Goal: Task Accomplishment & Management: Manage account settings

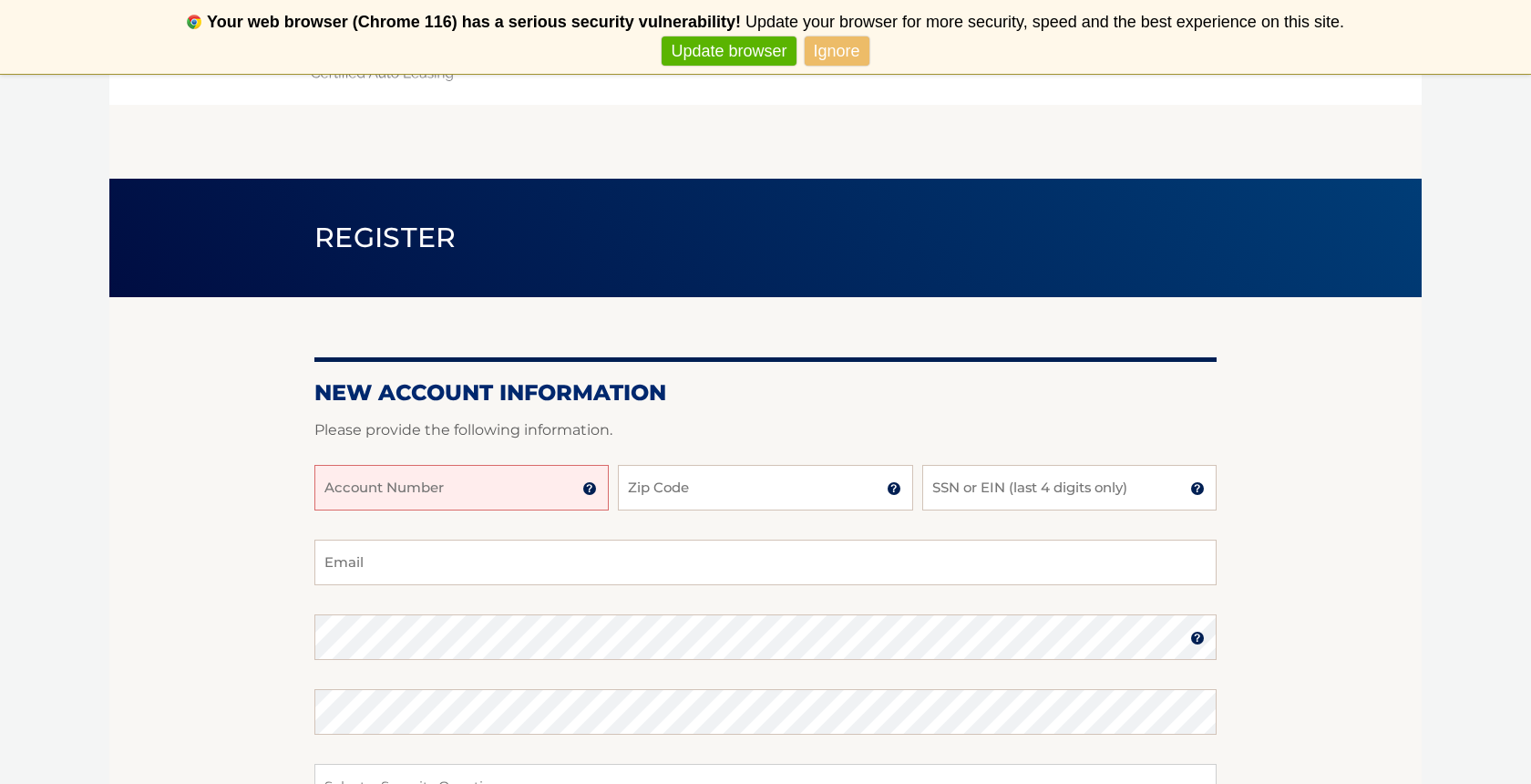
click at [552, 423] on p "Please provide the following information." at bounding box center [766, 430] width 902 height 25
click at [535, 489] on input "Account Number" at bounding box center [462, 487] width 294 height 46
type input "44455999971"
click at [691, 494] on input "Zip Code" at bounding box center [766, 487] width 294 height 46
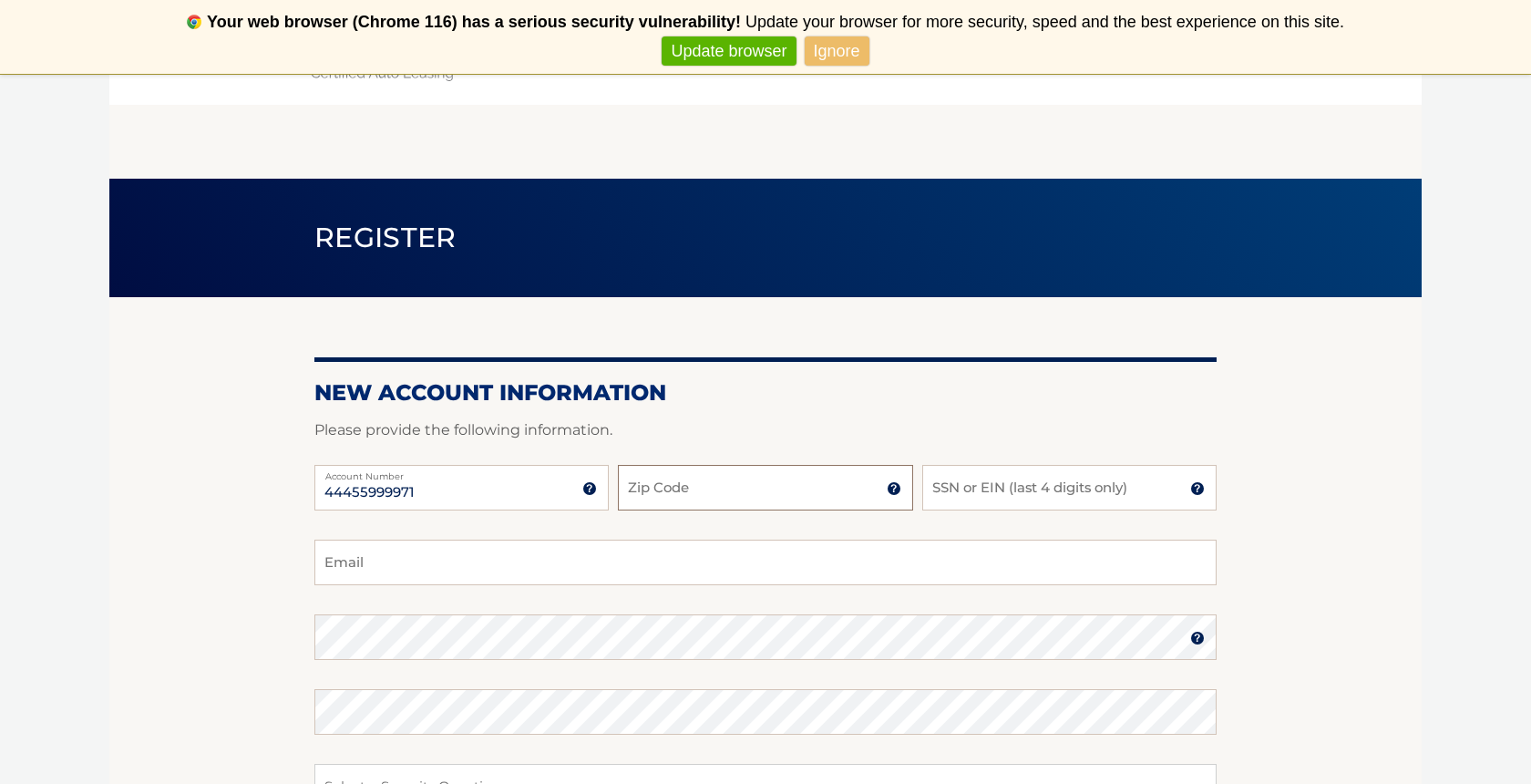
type input "11783"
type input "ladybuglady821@email.com"
click at [974, 496] on input "SSN or EIN (last 4 digits only)" at bounding box center [1069, 487] width 294 height 46
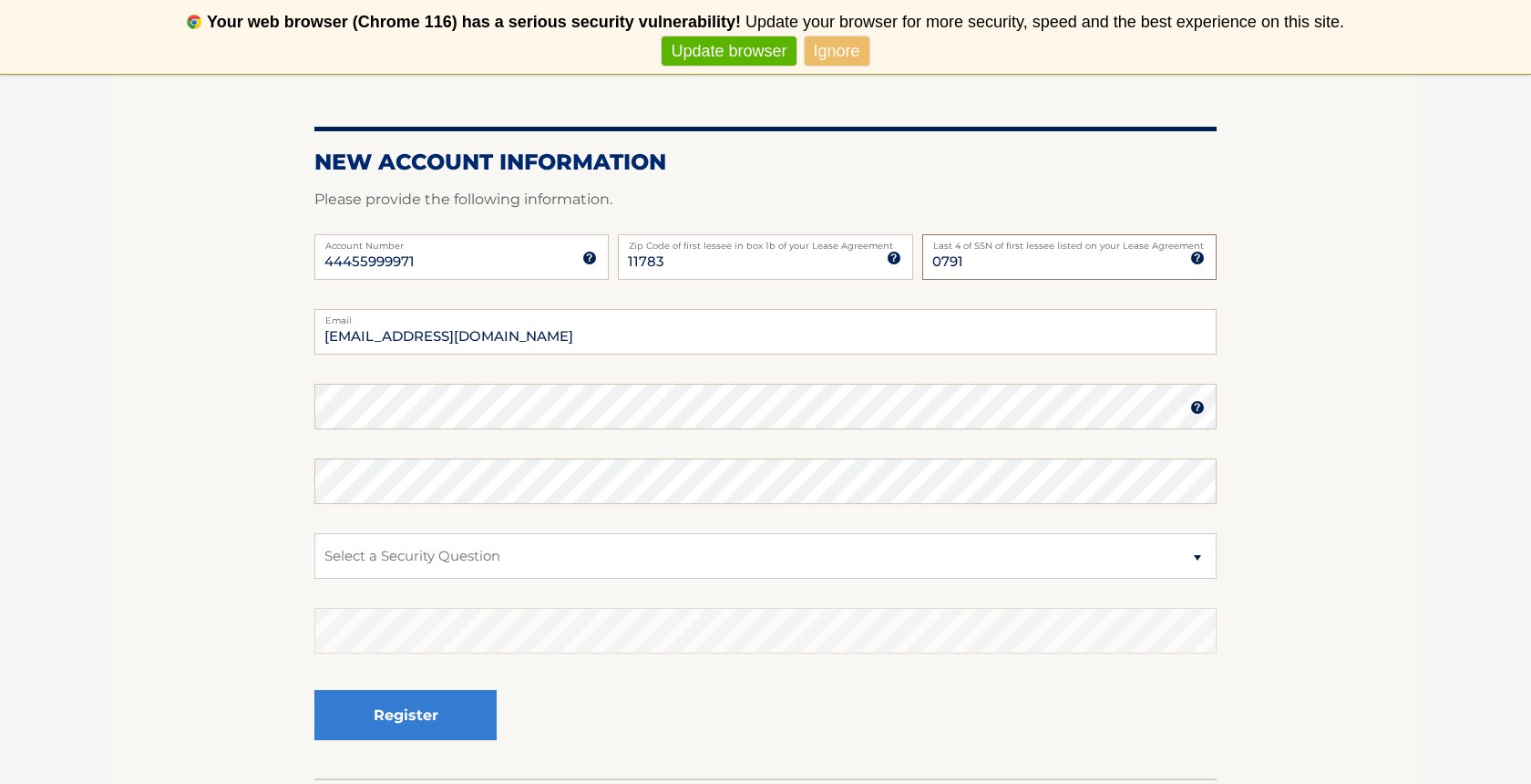
scroll to position [233, 0]
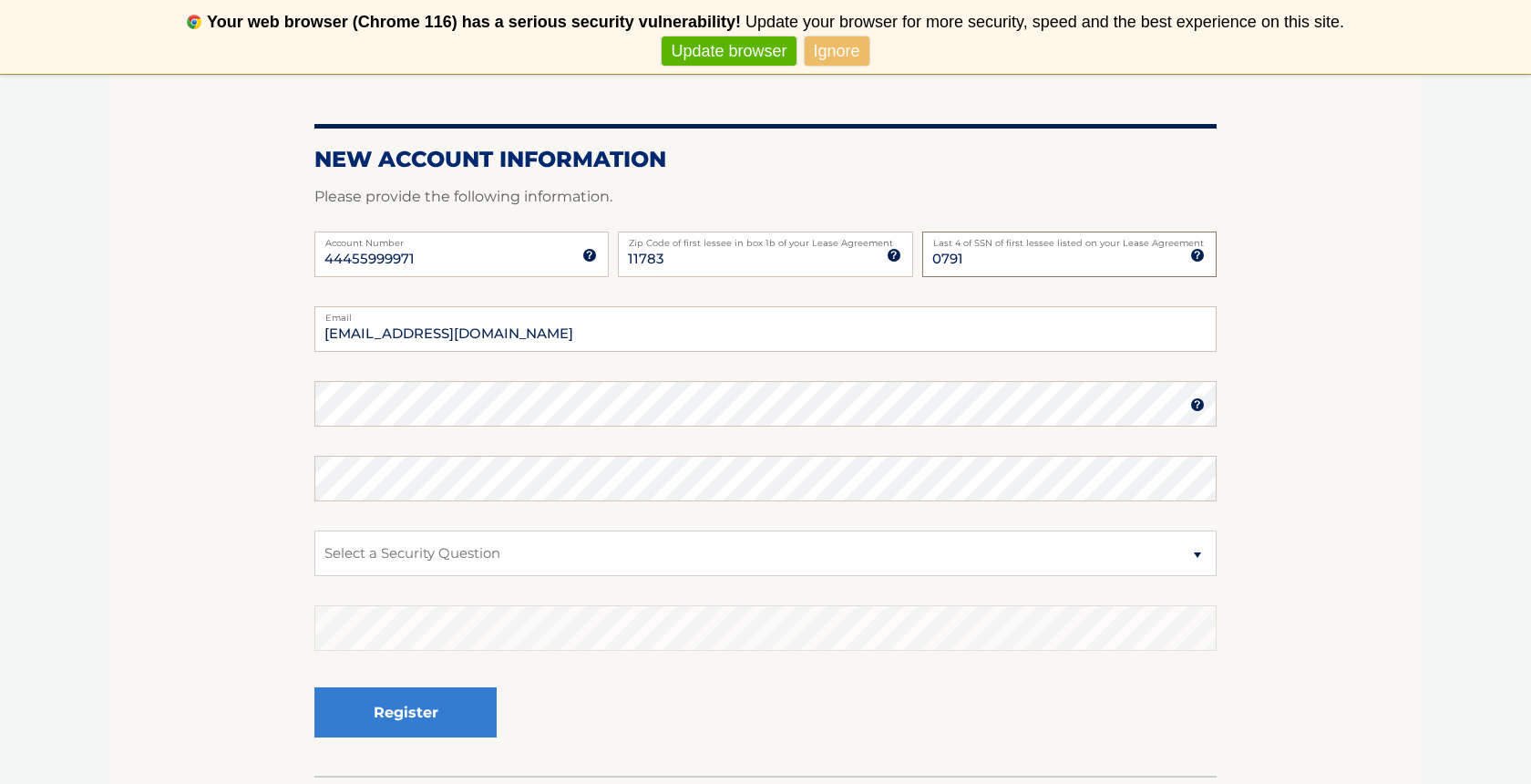
type input "0791"
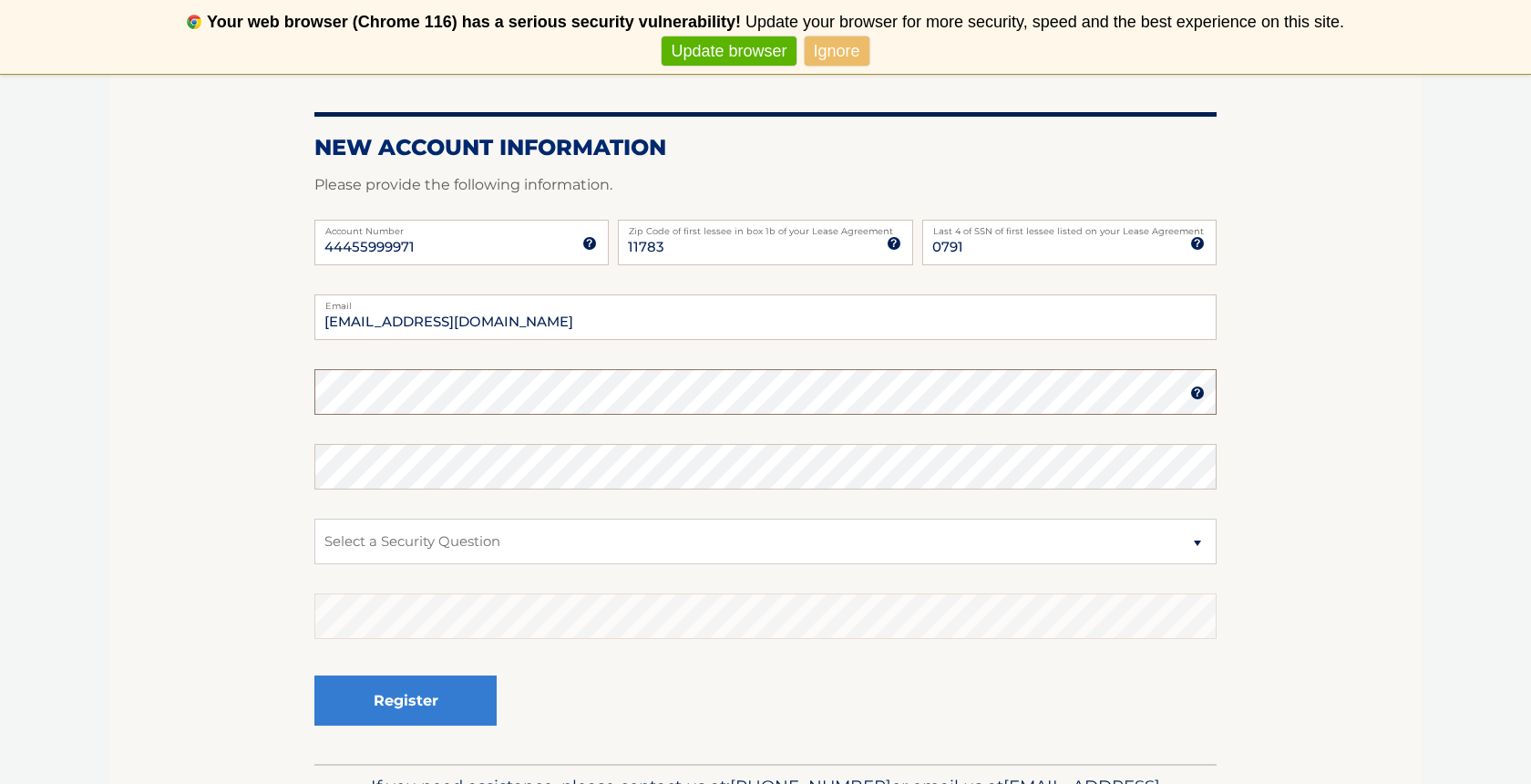
scroll to position [248, 0]
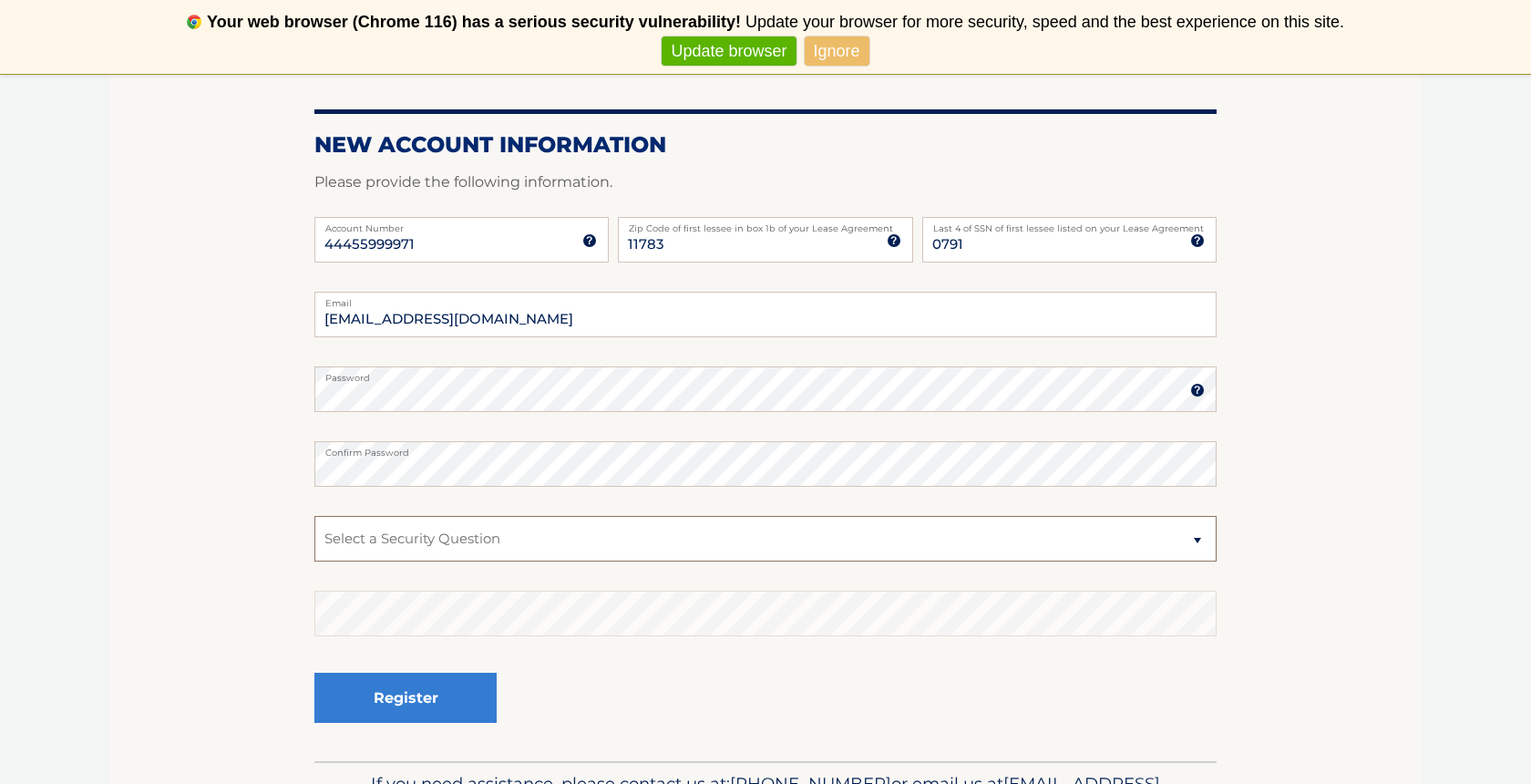
click at [480, 538] on select "Select a Security Question What was the name of your elementary school? What is…" at bounding box center [766, 539] width 902 height 46
select select "3"
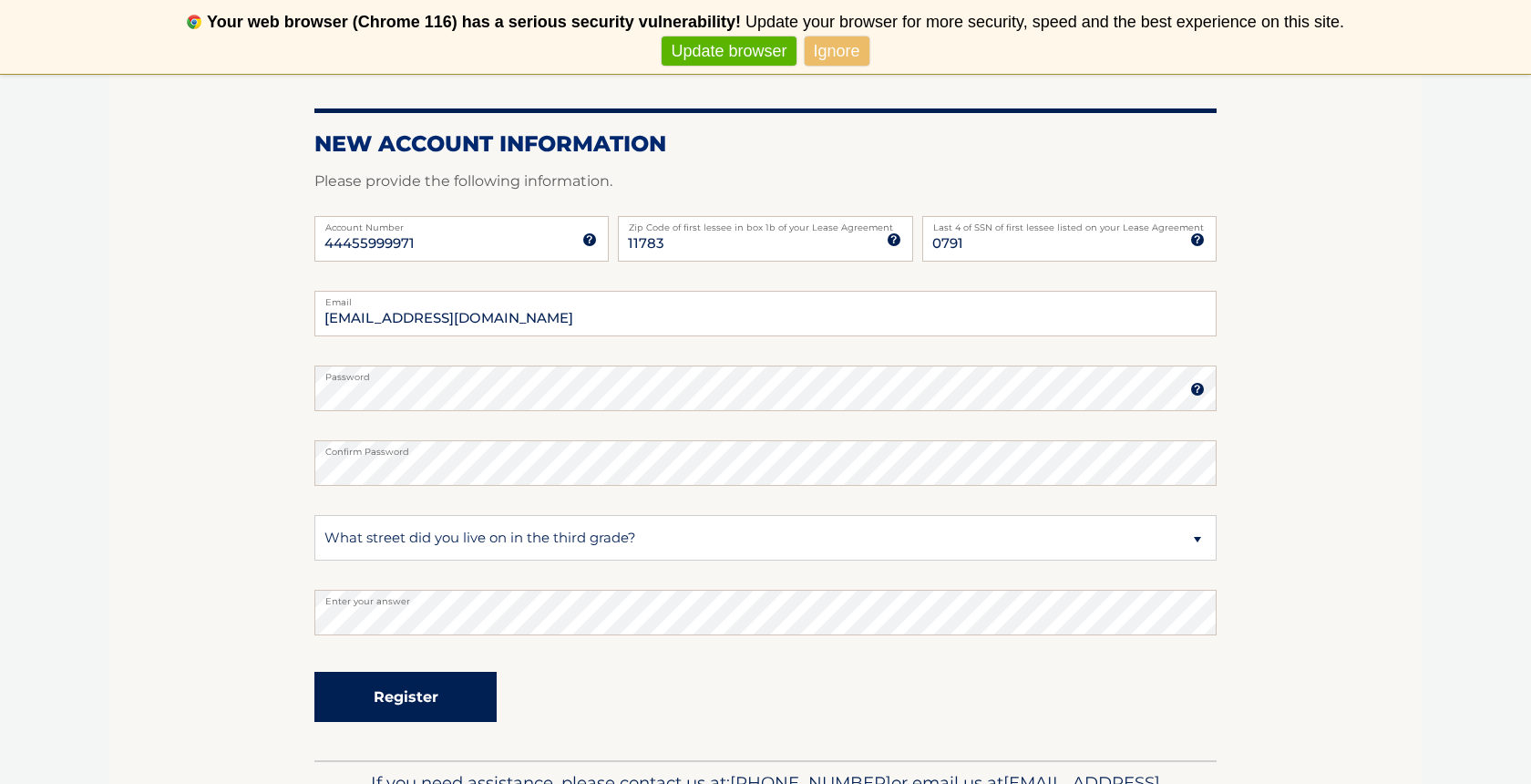
click at [415, 707] on button "Register" at bounding box center [406, 696] width 183 height 50
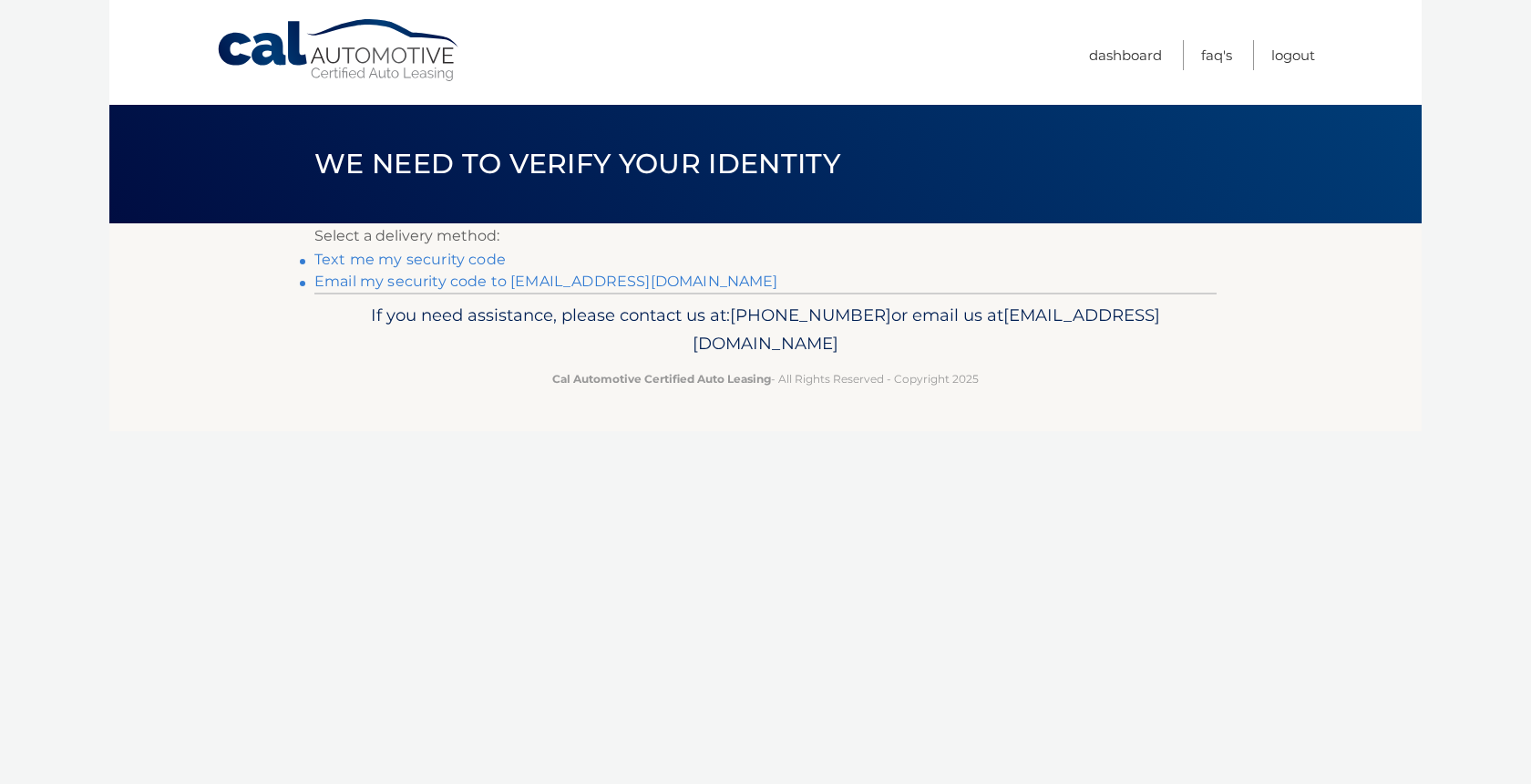
click at [473, 259] on link "Text me my security code" at bounding box center [410, 259] width 191 height 17
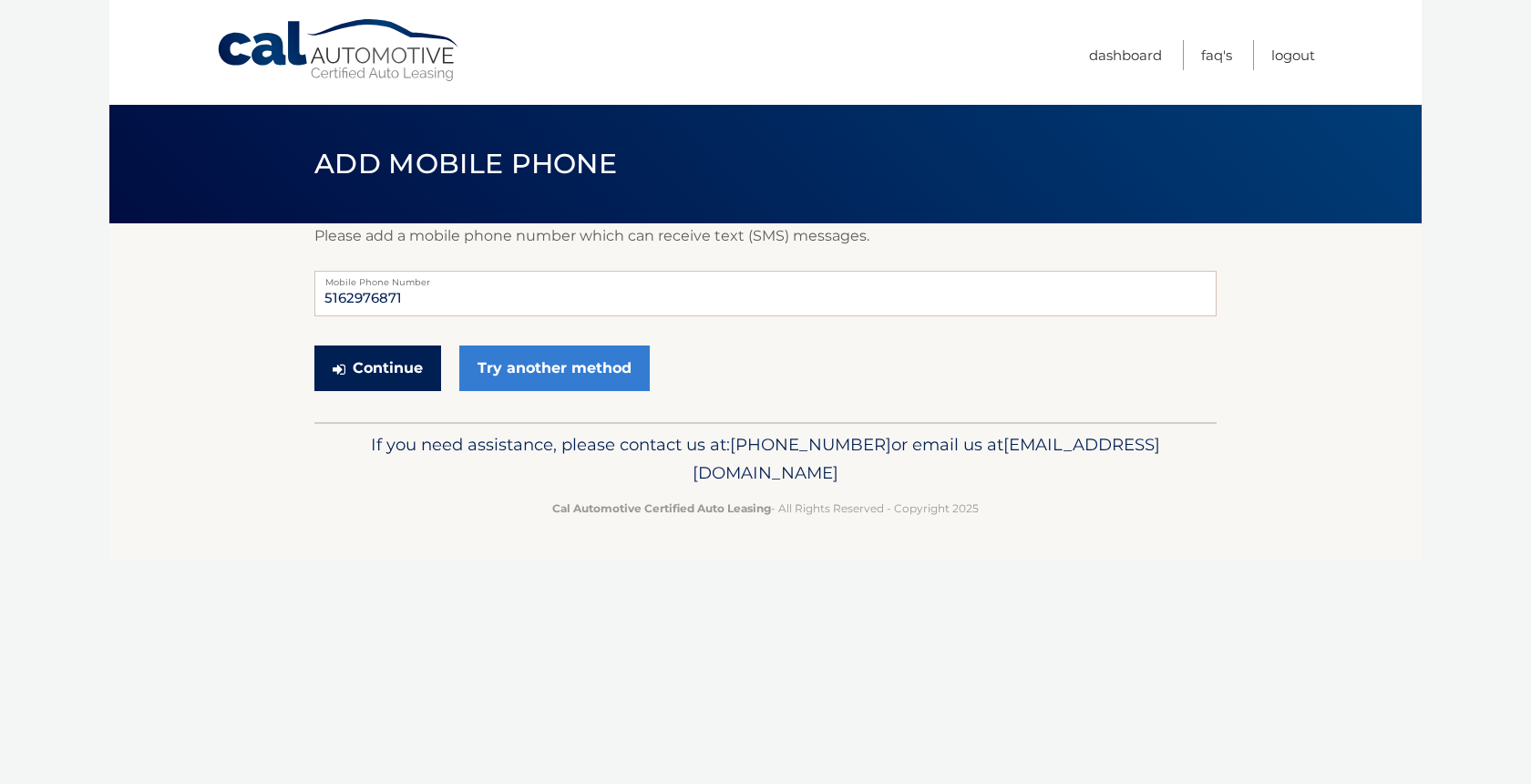
type input "5162976871"
click at [387, 366] on button "Continue" at bounding box center [378, 368] width 126 height 46
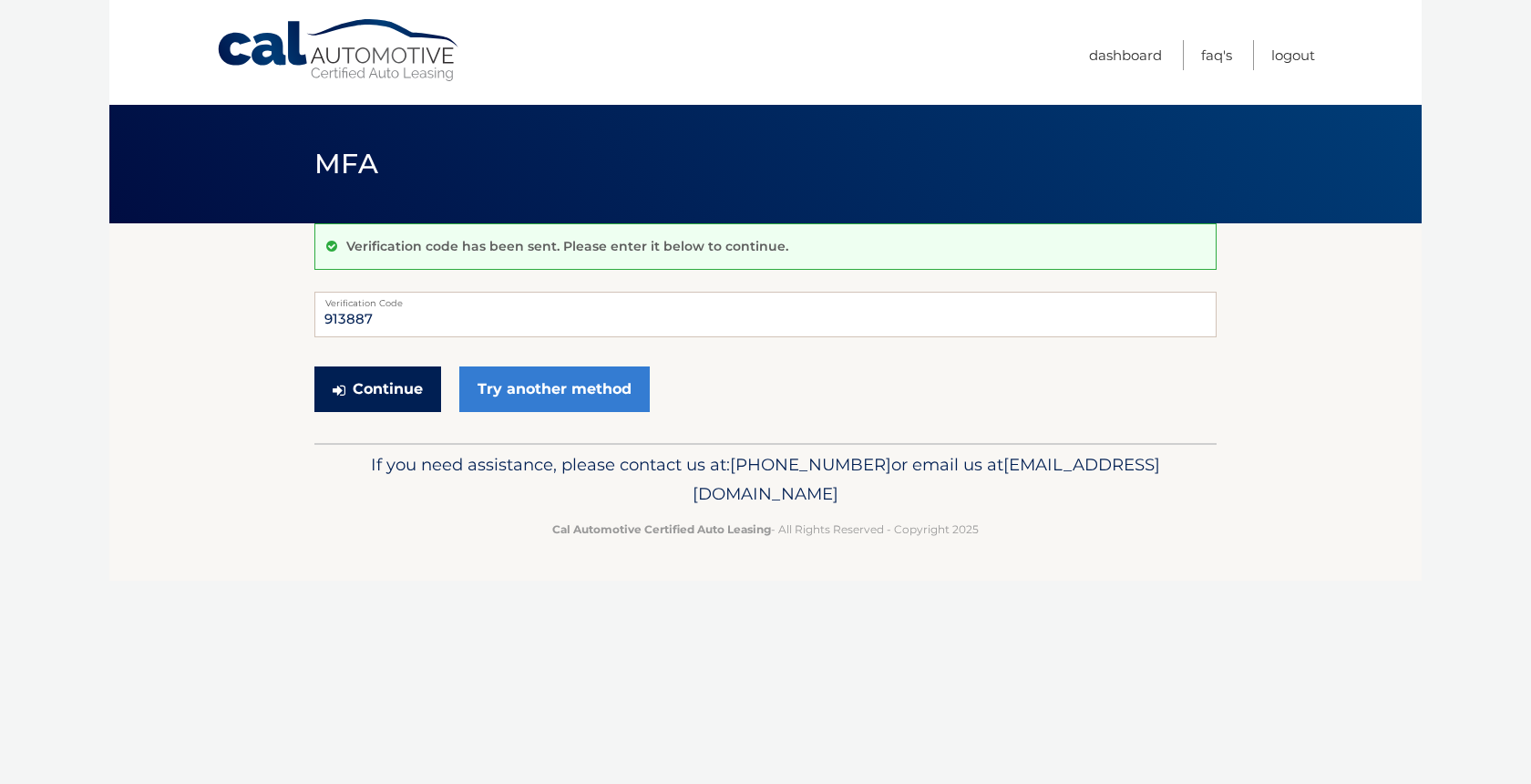
type input "913887"
click at [401, 391] on button "Continue" at bounding box center [378, 389] width 126 height 46
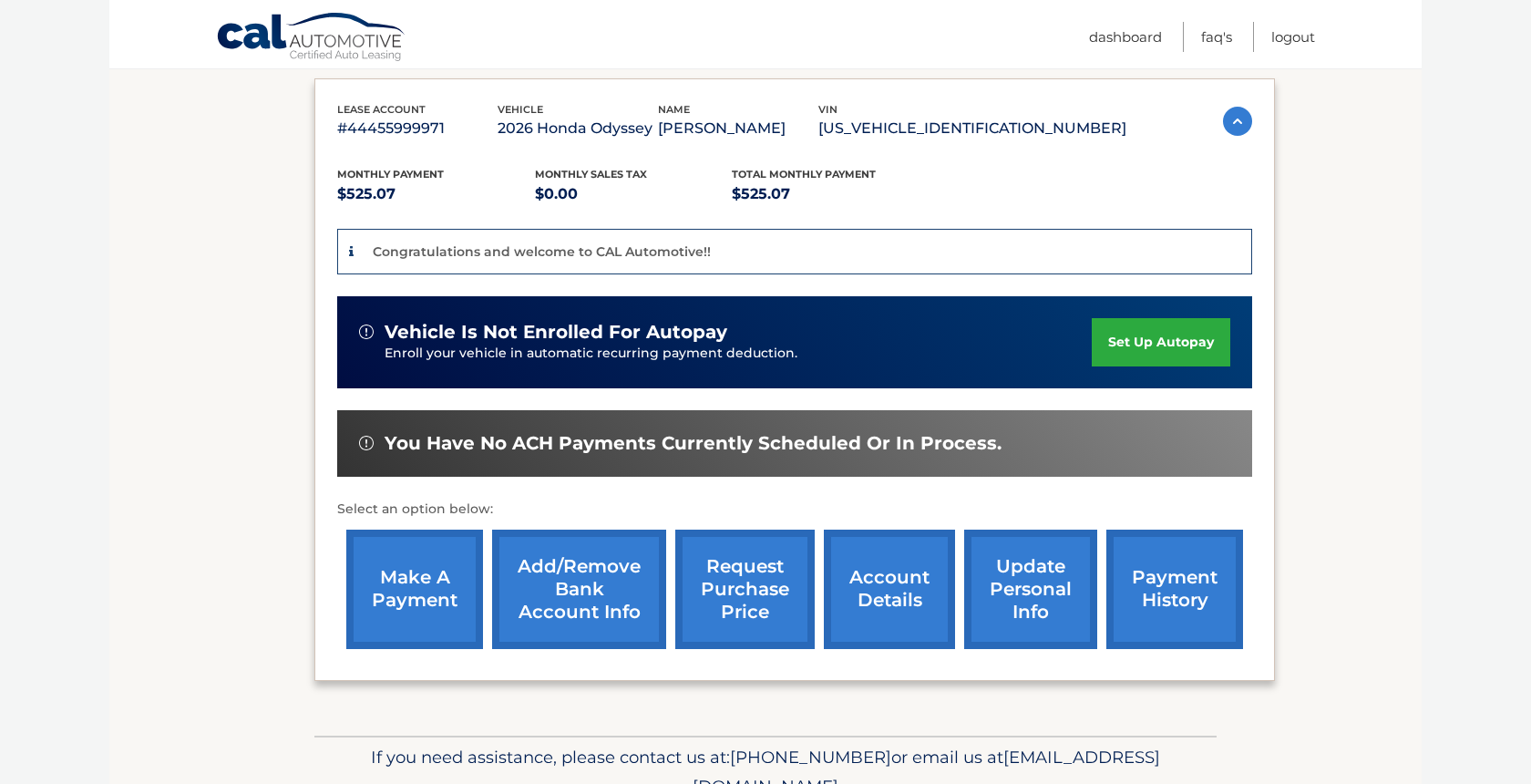
scroll to position [304, 0]
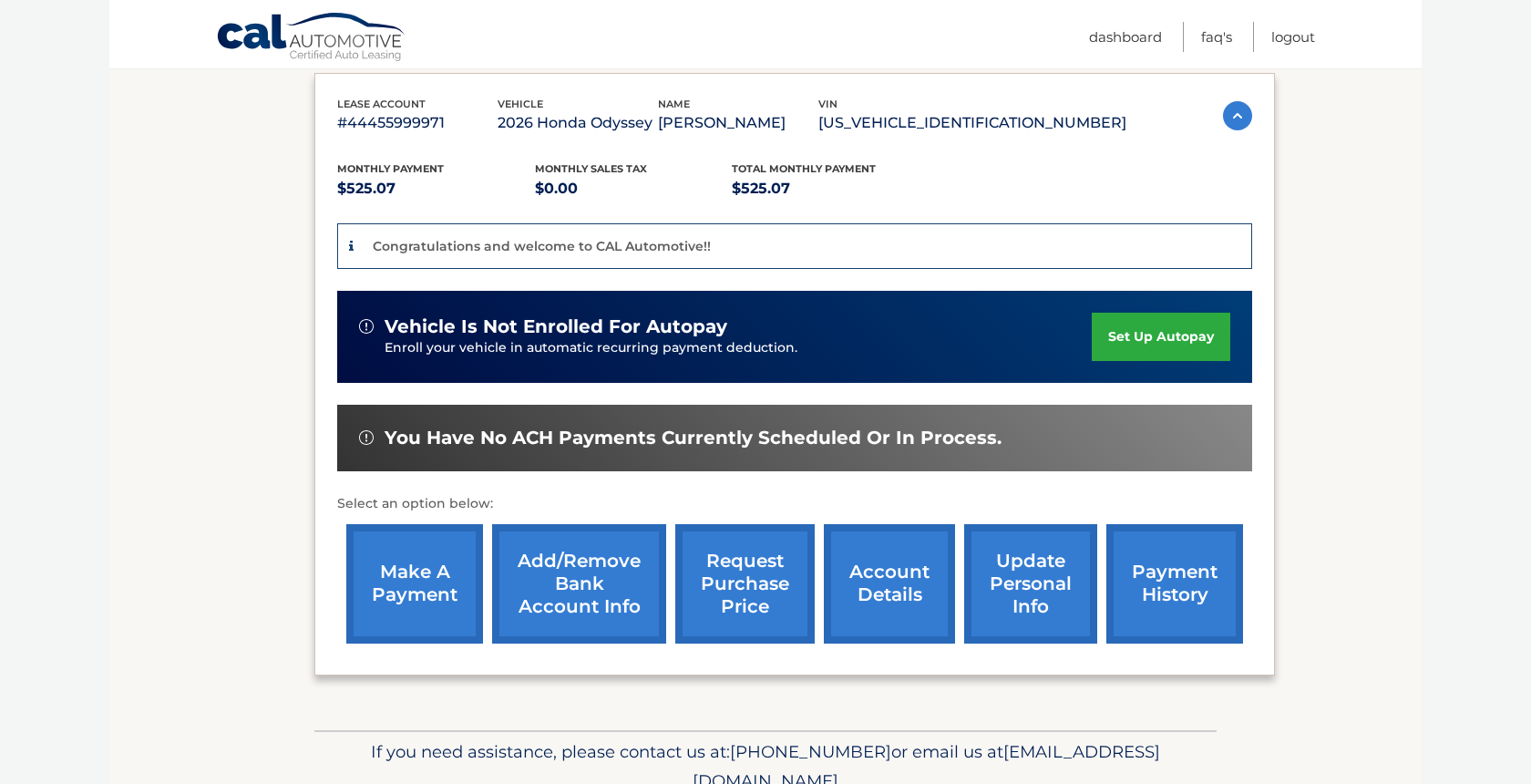
click at [1161, 340] on link "set up autopay" at bounding box center [1161, 337] width 139 height 49
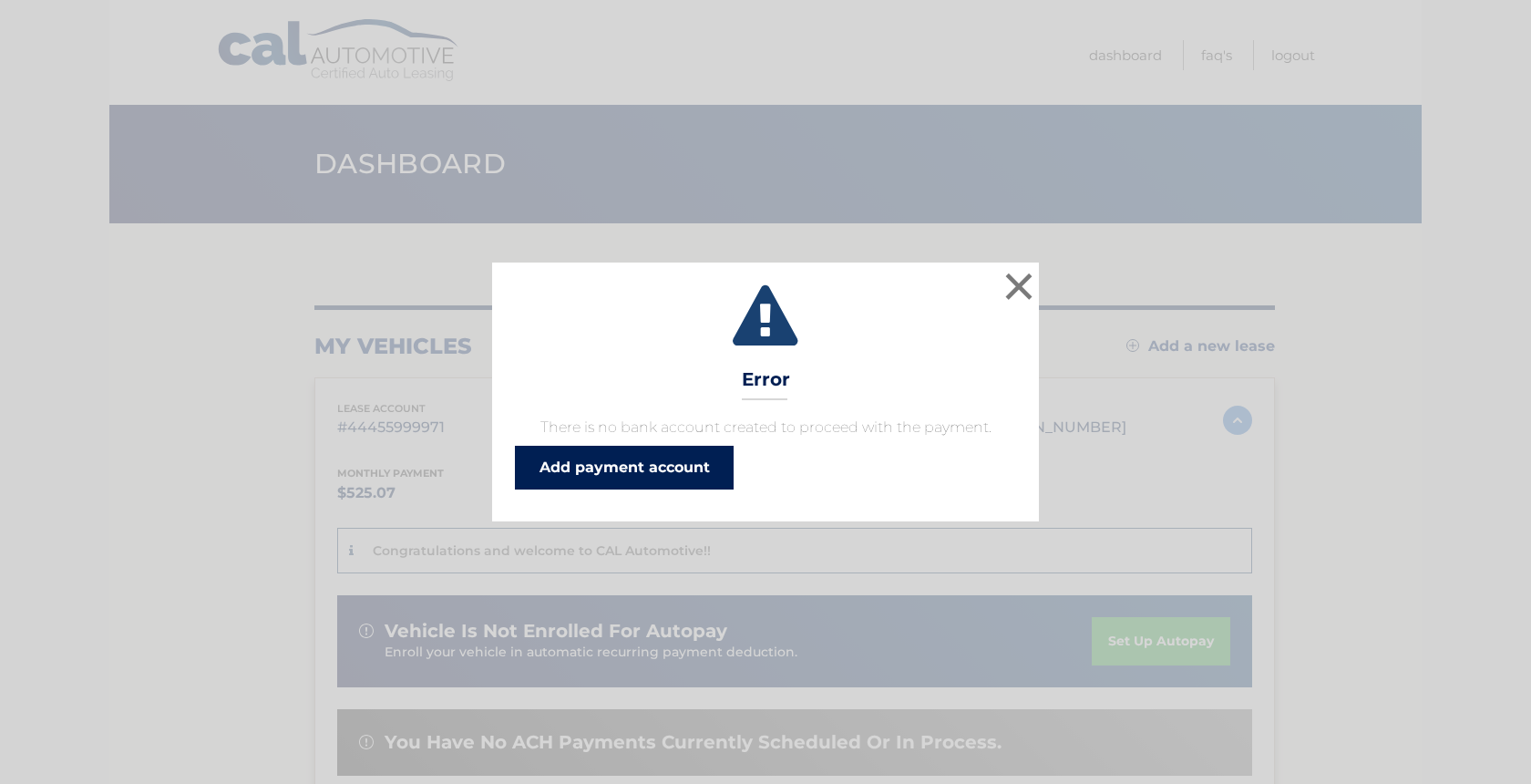
click at [659, 461] on link "Add payment account" at bounding box center [624, 467] width 218 height 44
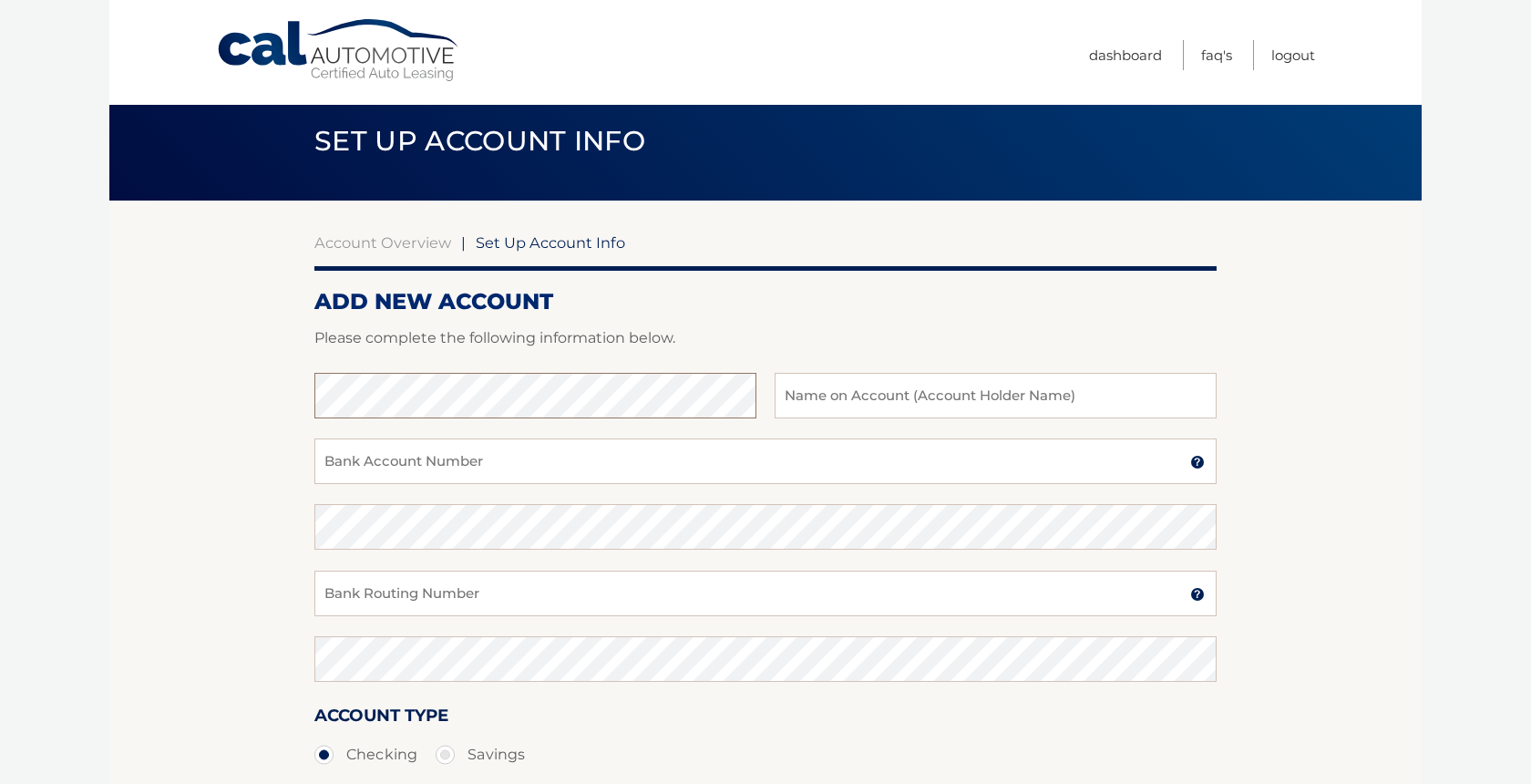
scroll to position [23, 0]
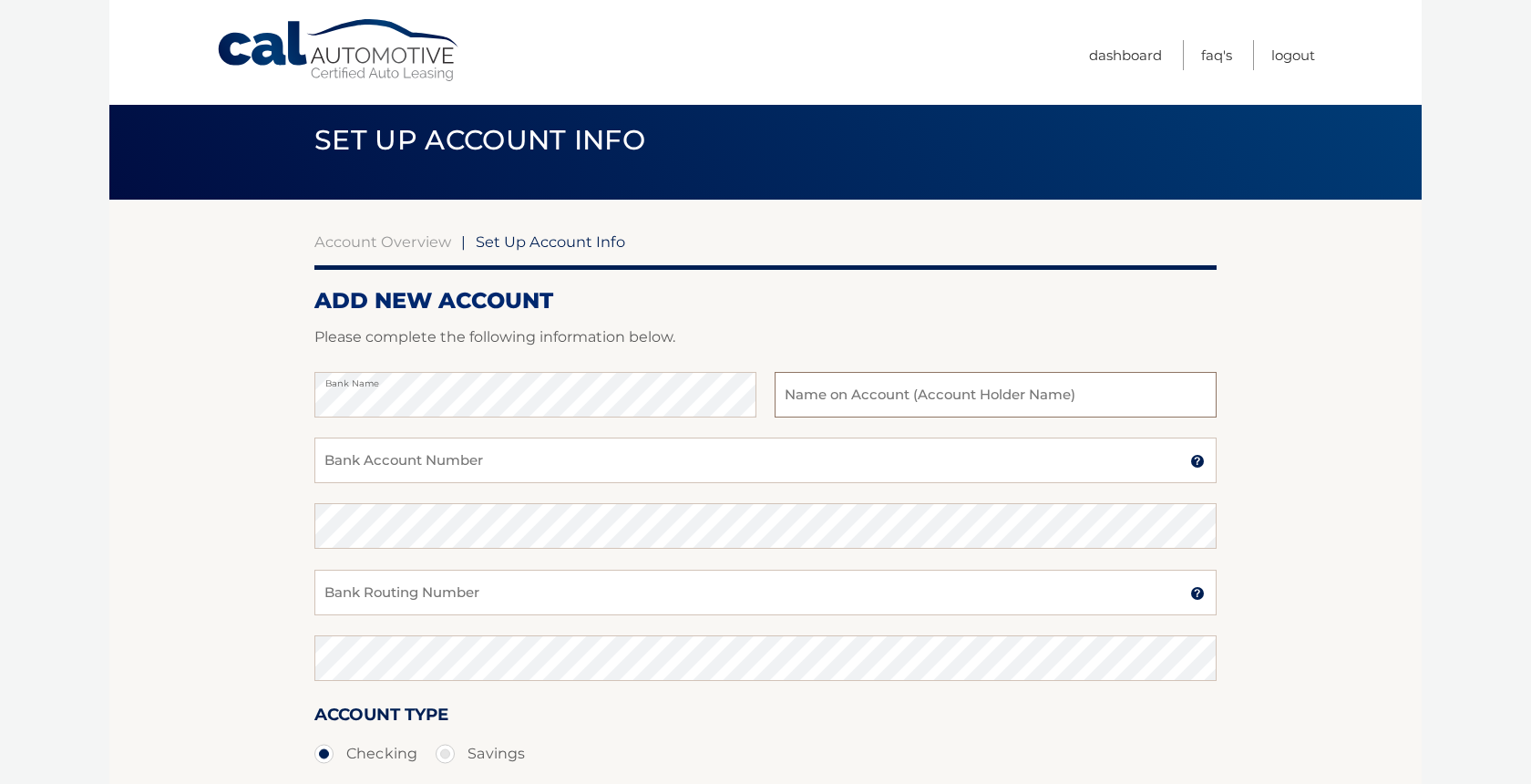
click at [852, 398] on input "text" at bounding box center [996, 394] width 442 height 46
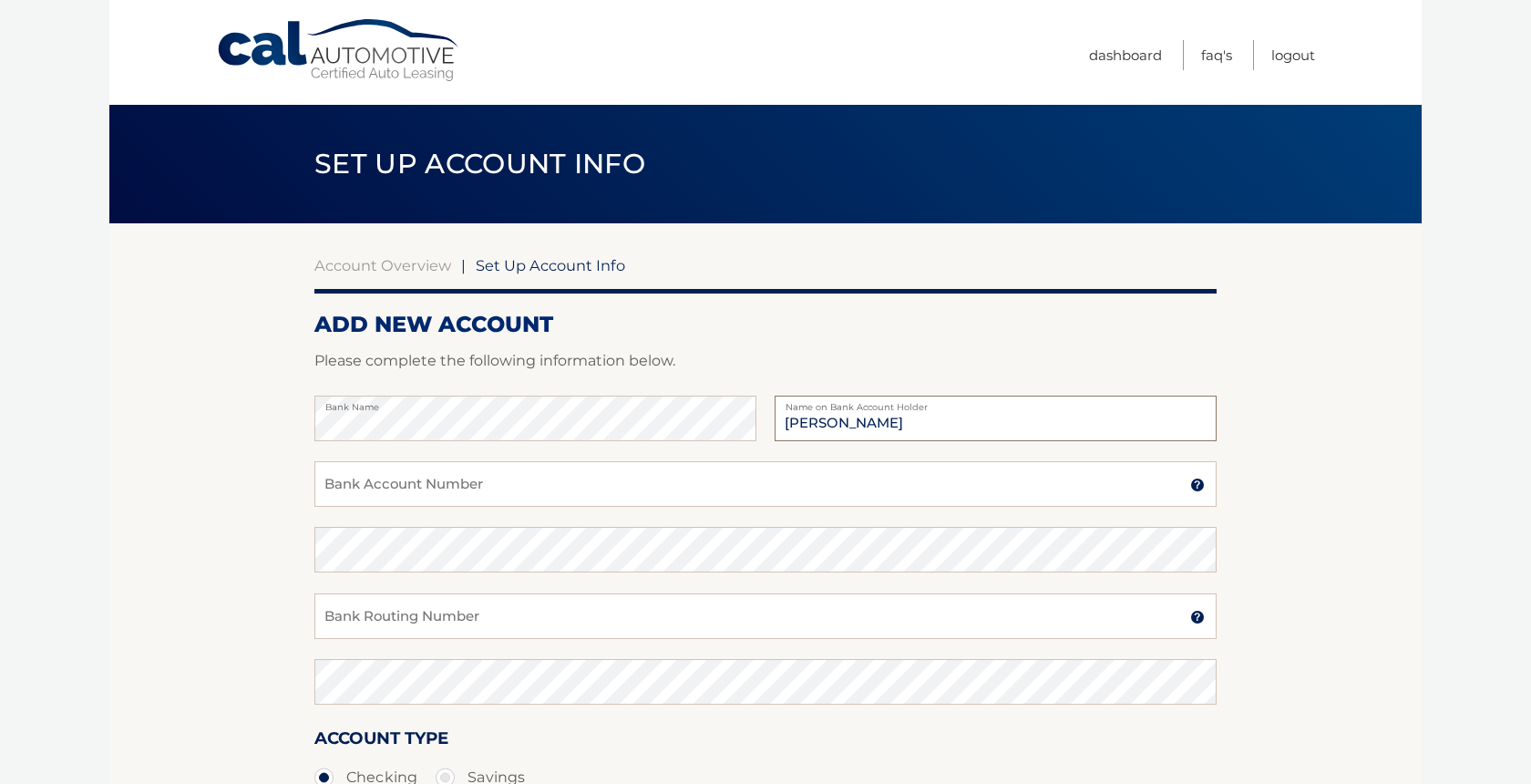
type input "J"
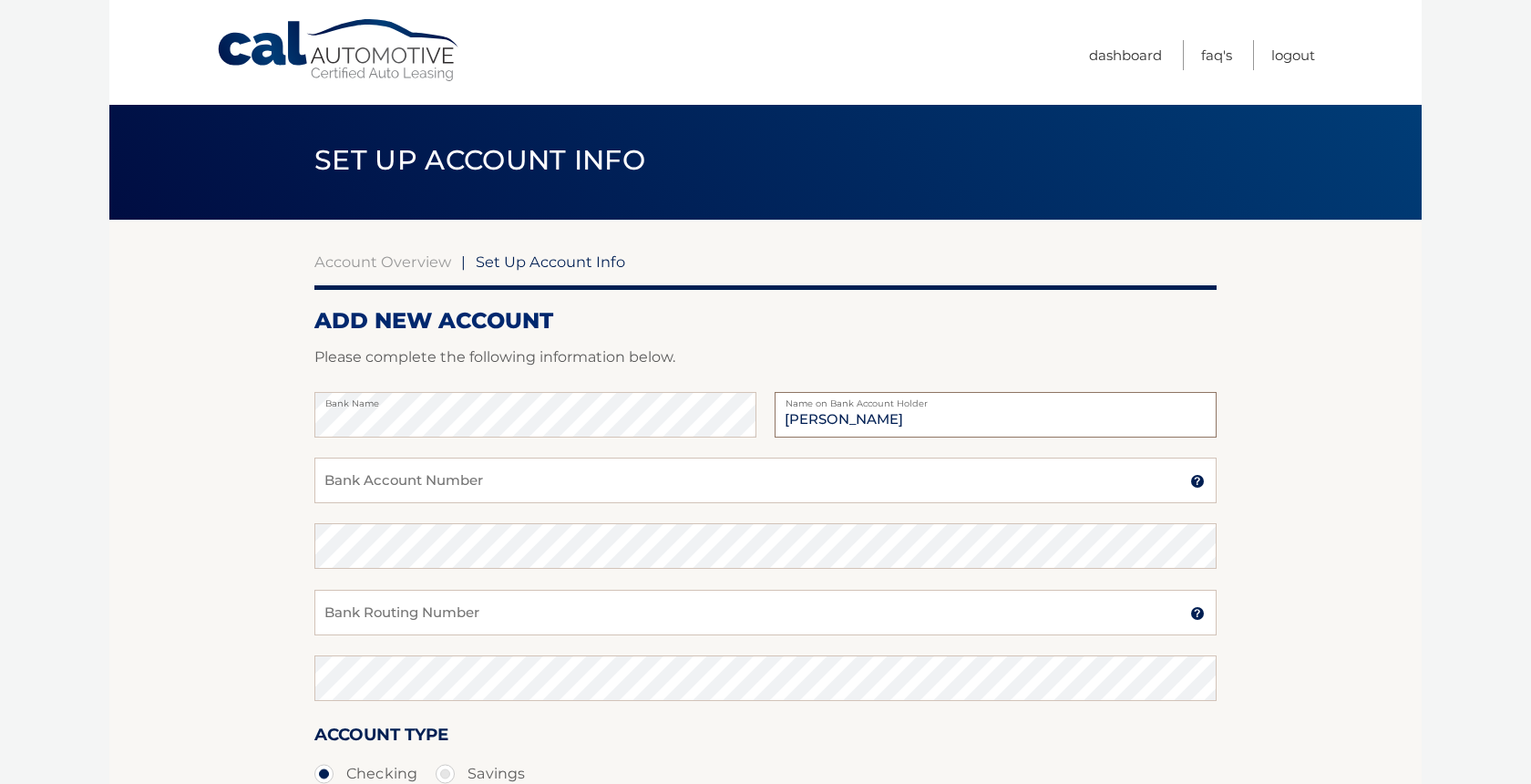
scroll to position [1, 0]
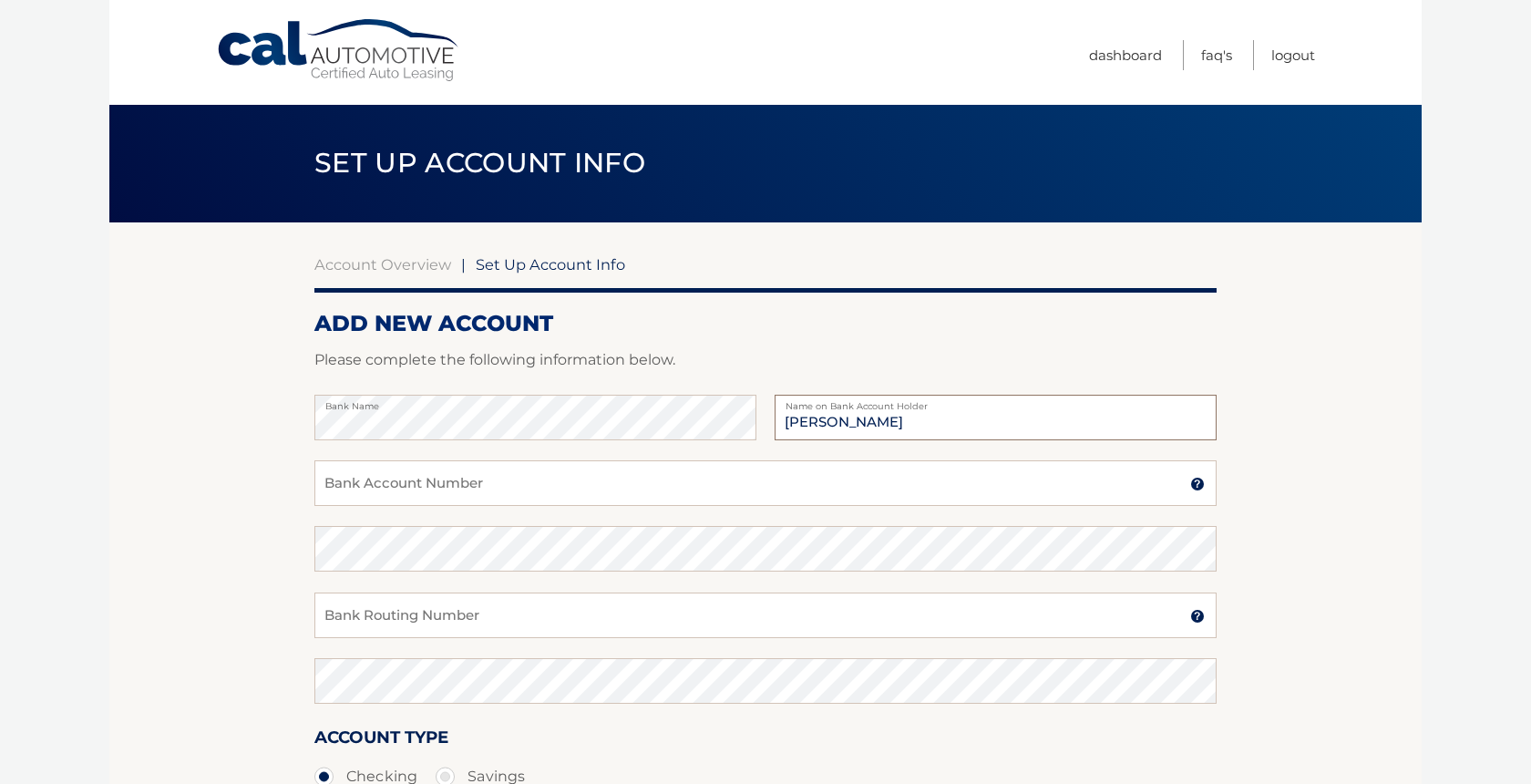
type input "Ellen J Cariddi"
click at [622, 474] on input "Bank Account Number" at bounding box center [766, 482] width 902 height 46
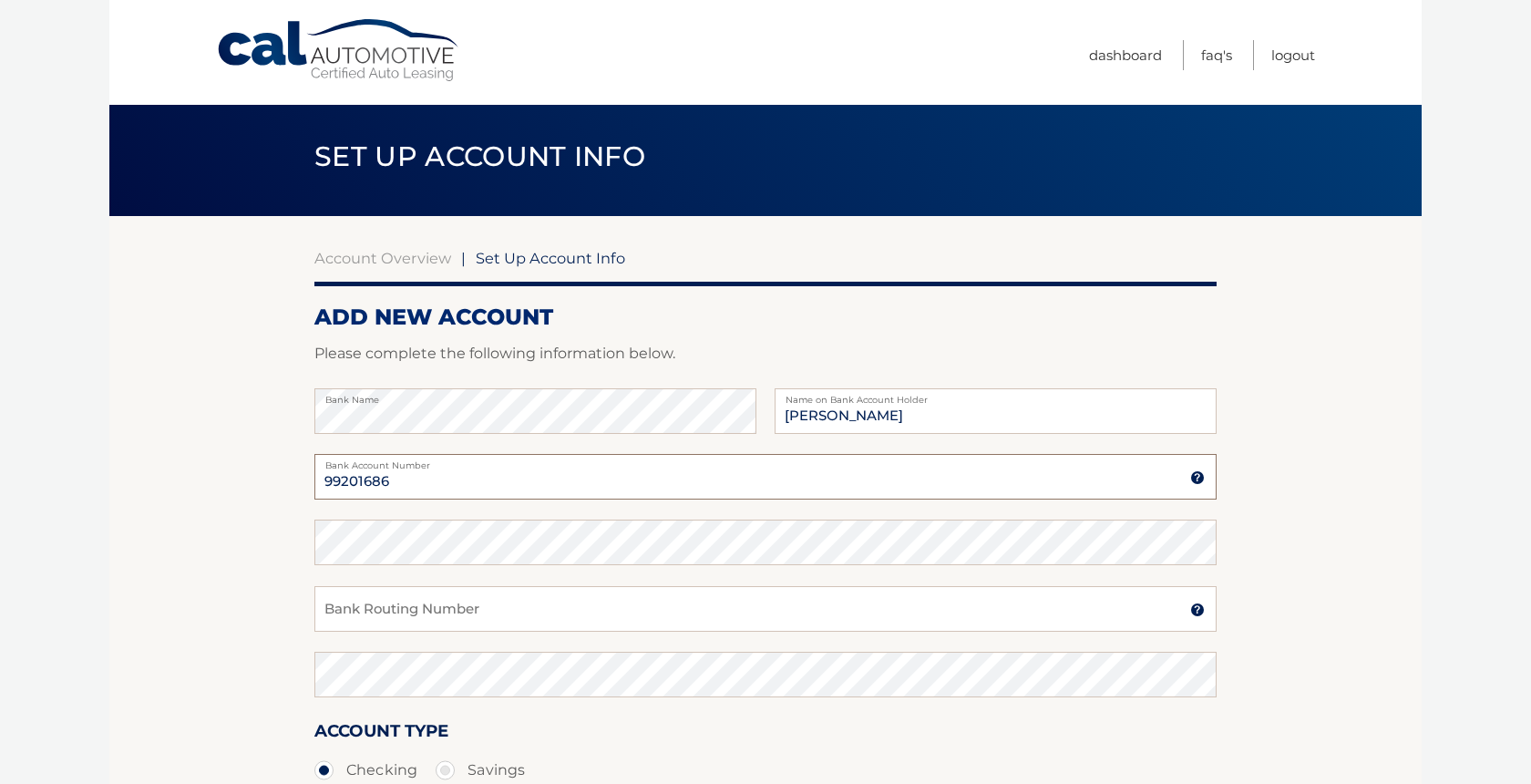
scroll to position [0, 0]
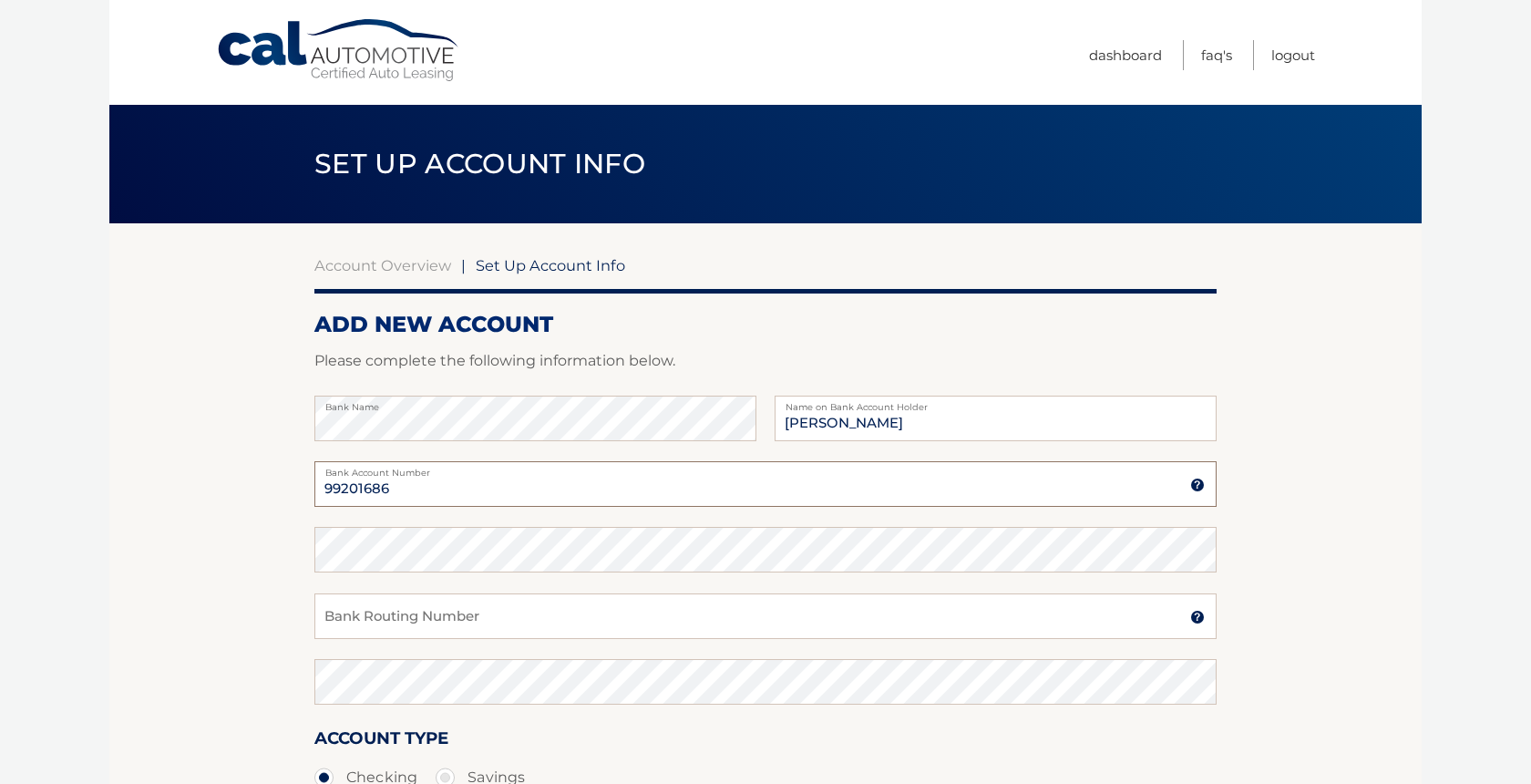
type input "99201686"
click at [627, 624] on input "Bank Routing Number" at bounding box center [766, 615] width 902 height 46
type input "221473652"
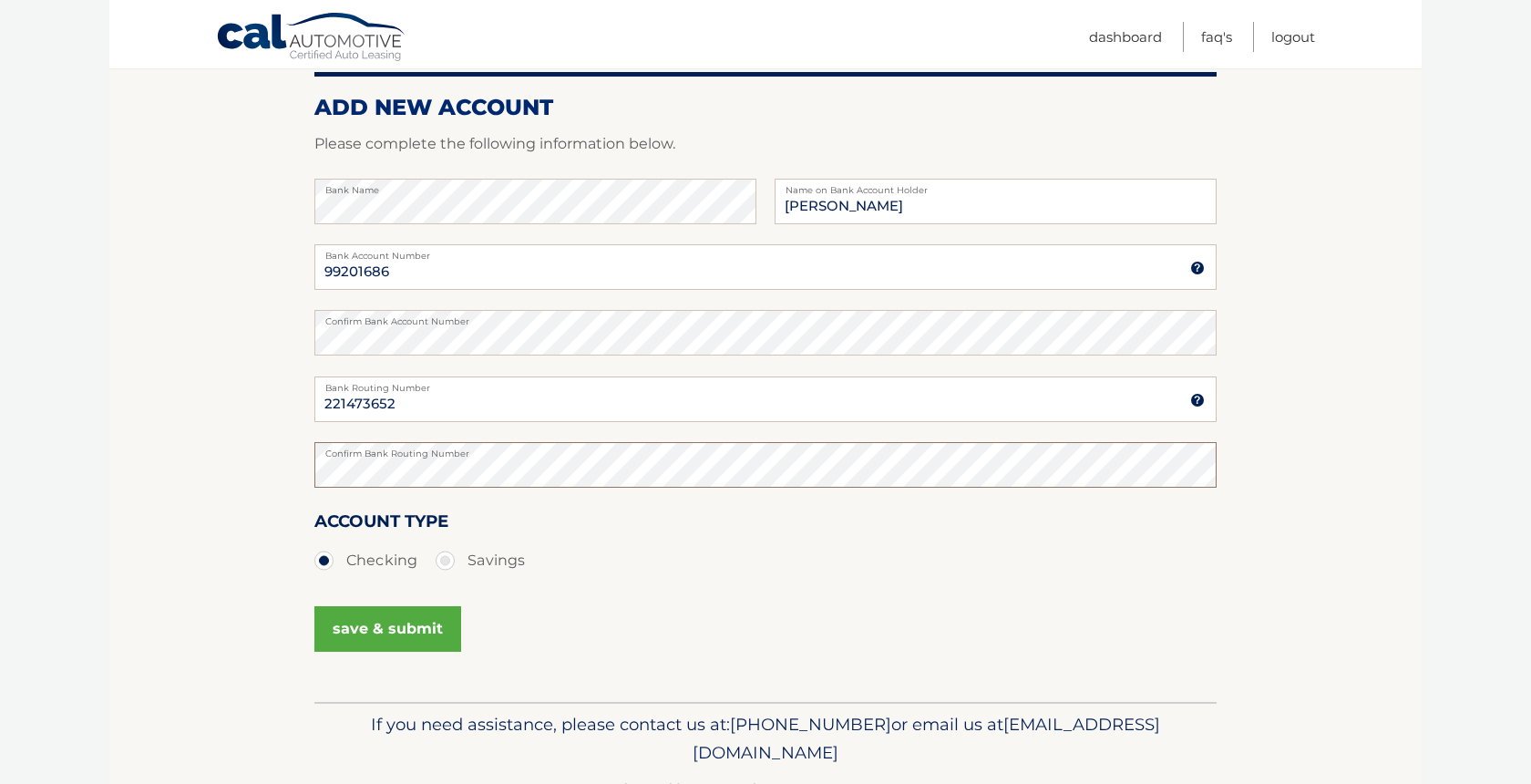
scroll to position [217, 0]
click at [400, 630] on button "save & submit" at bounding box center [388, 628] width 147 height 46
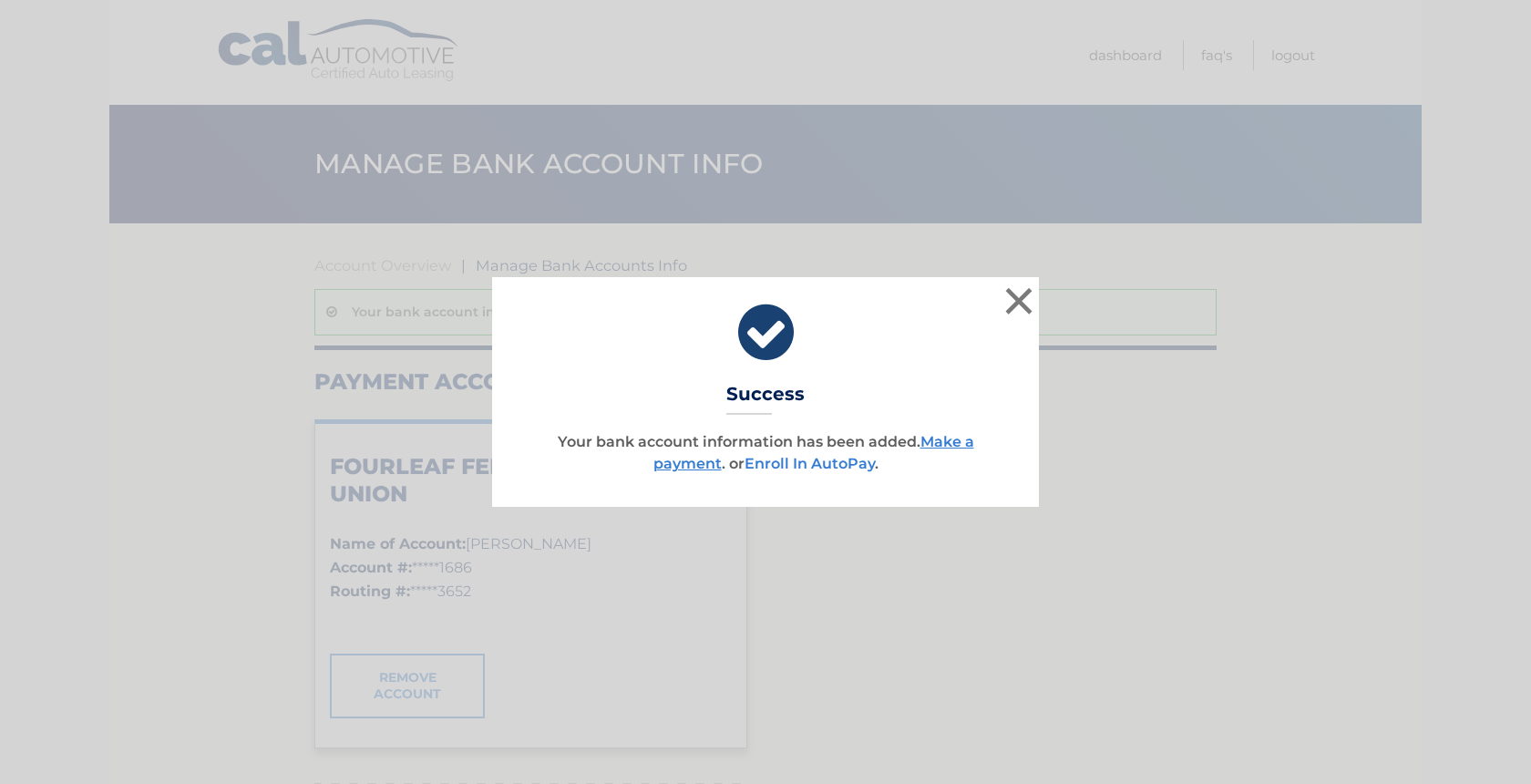
click at [805, 466] on link "Enroll In AutoPay" at bounding box center [810, 463] width 130 height 17
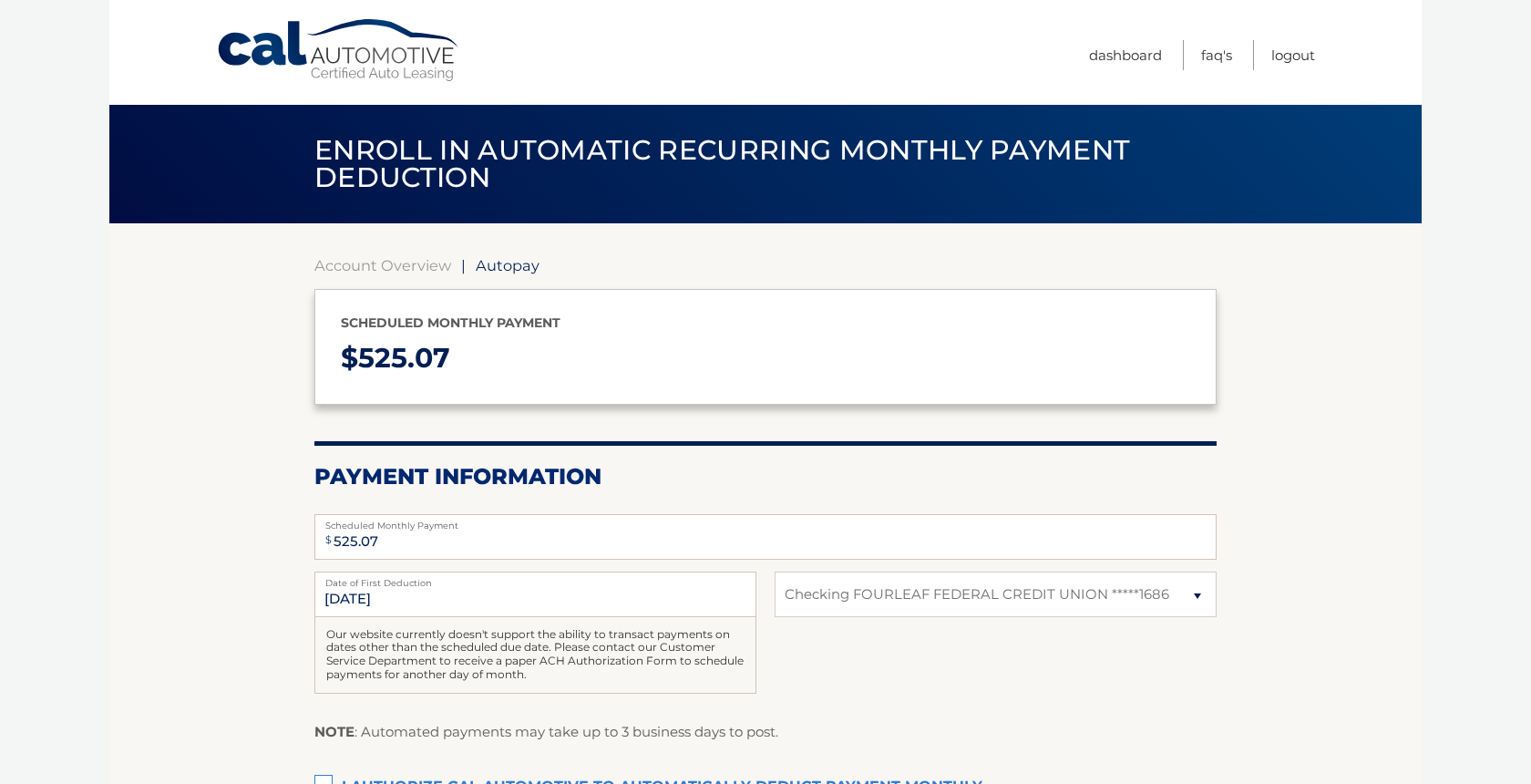
select select "MmY1OWViZTctZjI2Zi00MzkxLThkOGMtOTY3YTczNDVjYTFk"
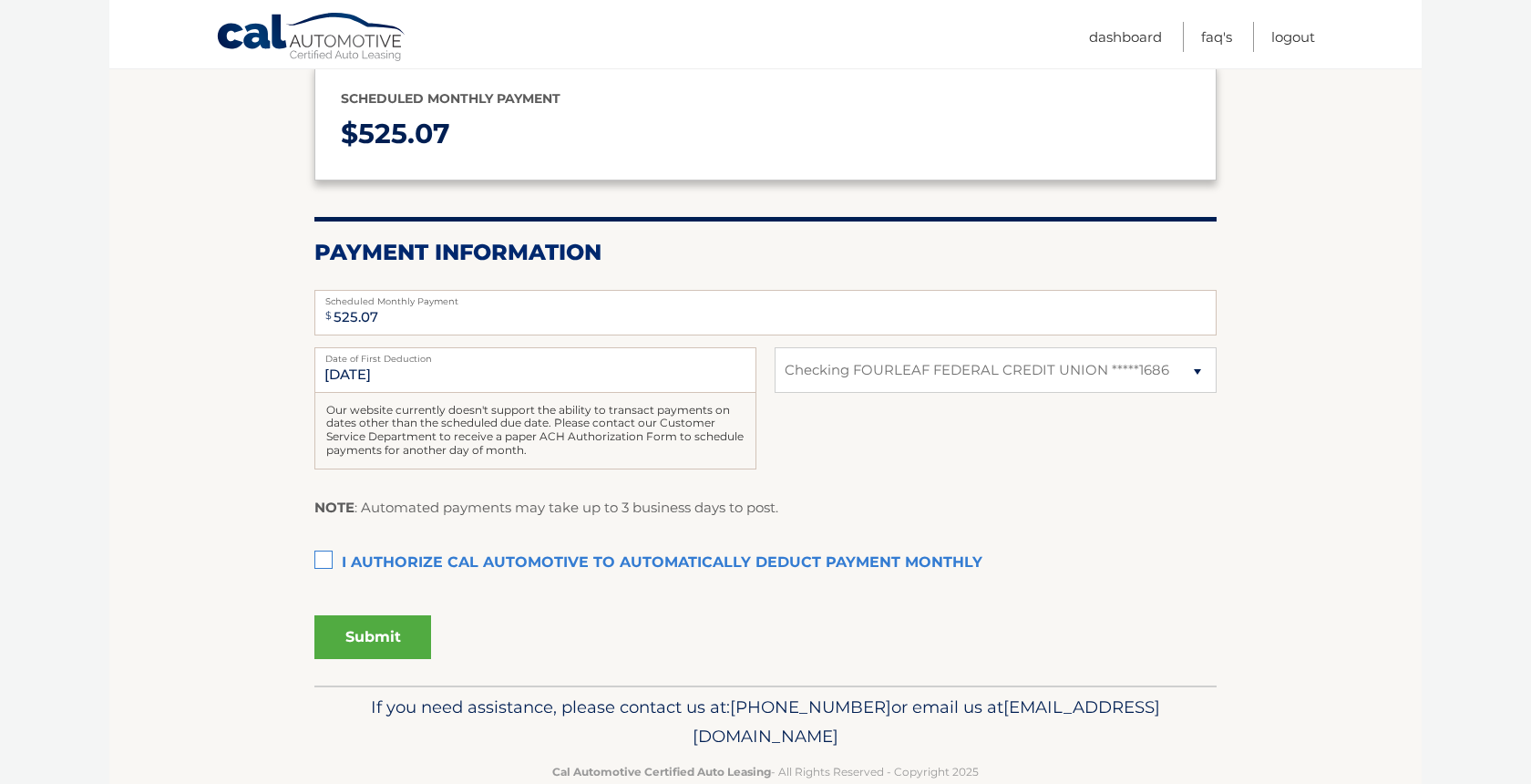
scroll to position [231, 0]
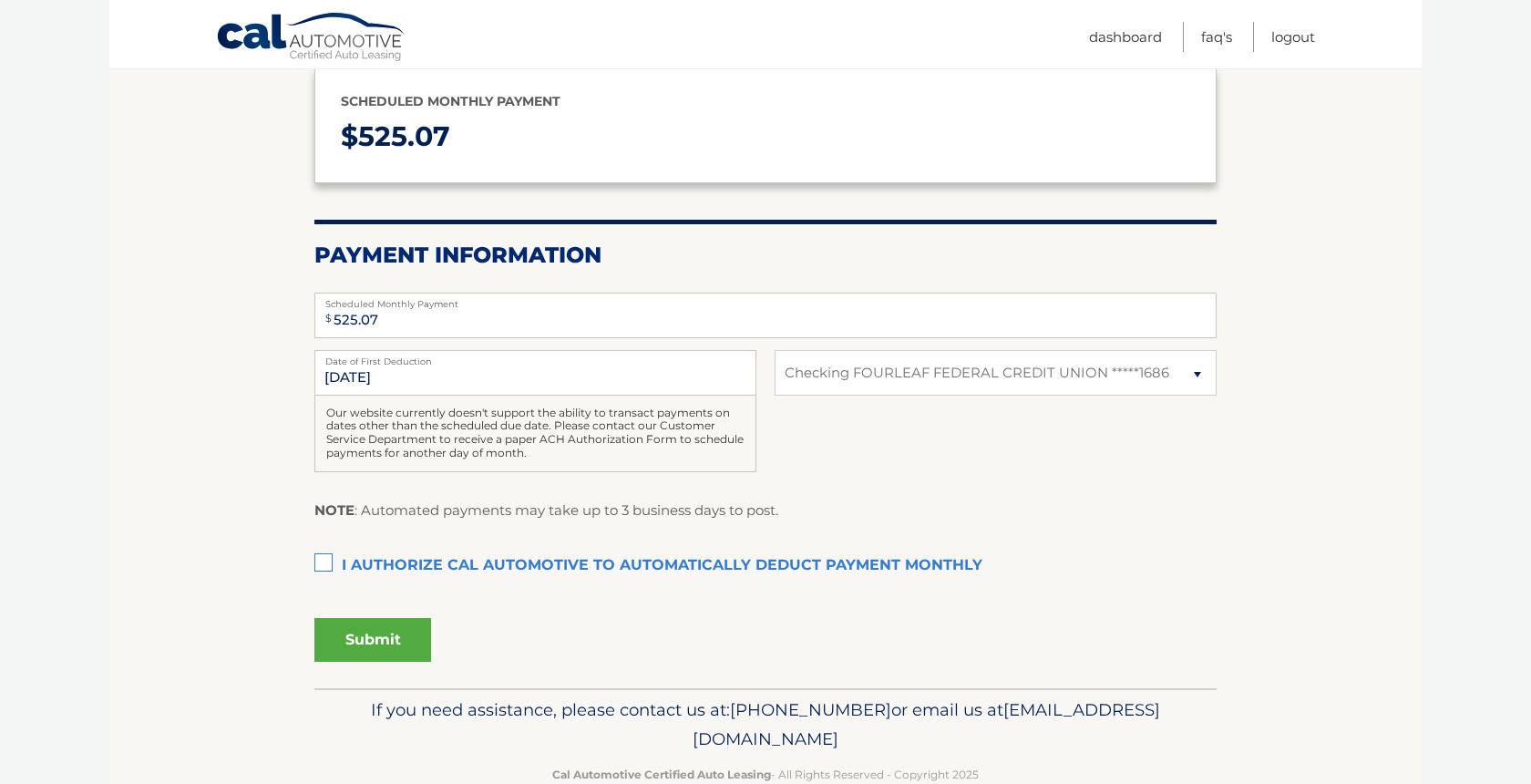
click at [323, 551] on label "I authorize cal automotive to automatically deduct payment monthly This checkbo…" at bounding box center [766, 566] width 902 height 37
click at [0, 0] on input "I authorize cal automotive to automatically deduct payment monthly This checkbo…" at bounding box center [0, 0] width 0 height 0
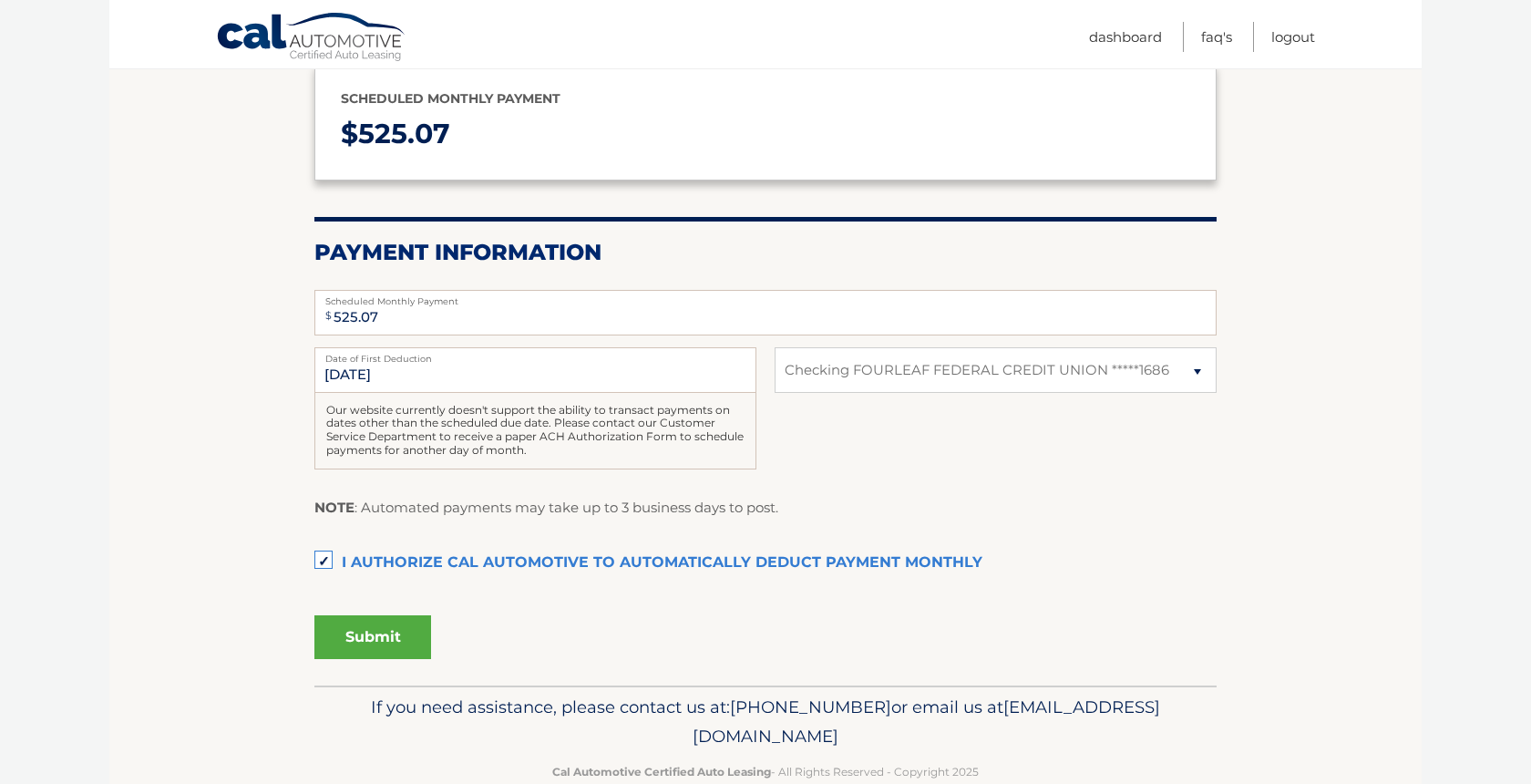
scroll to position [222, 0]
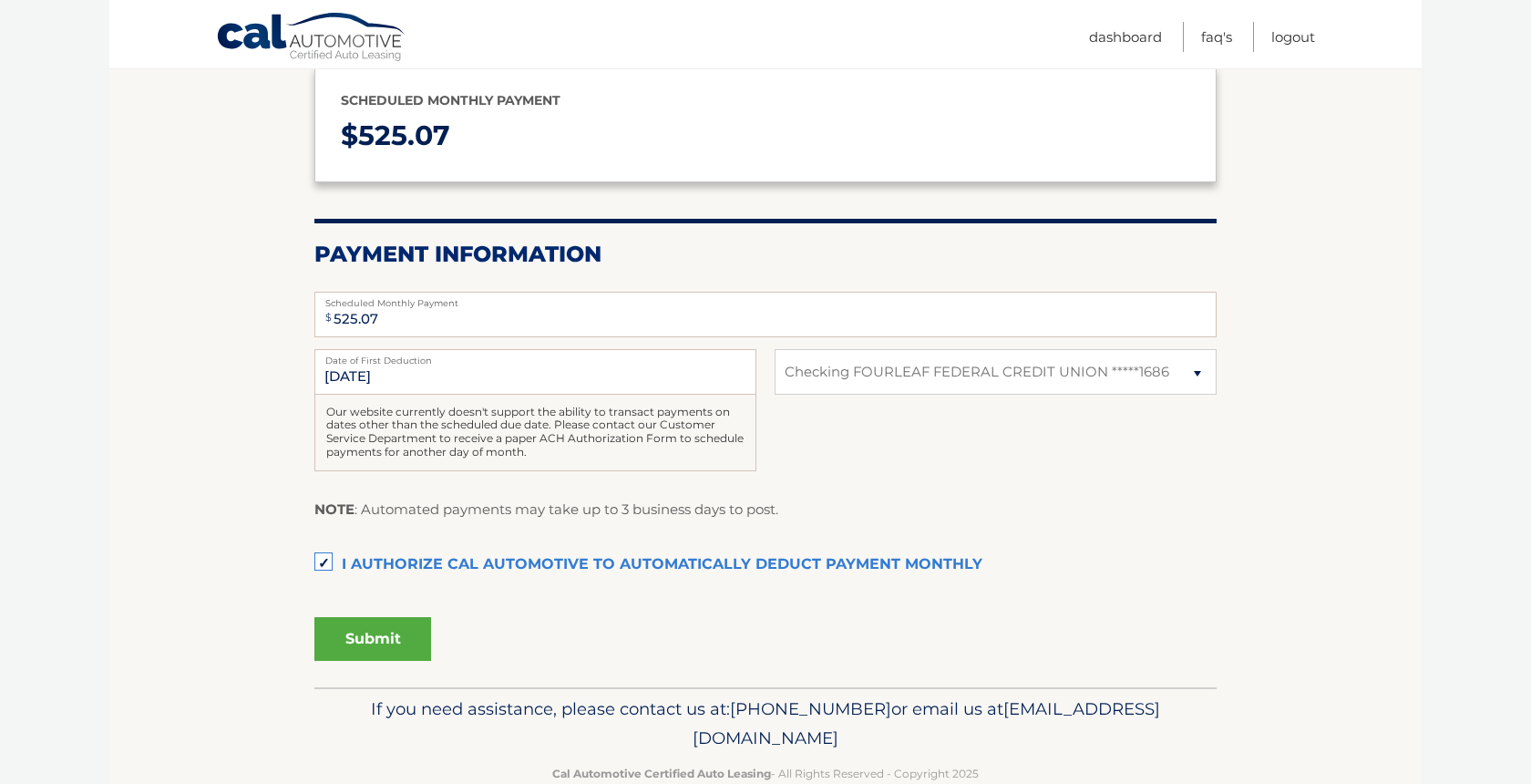
click at [394, 636] on button "Submit" at bounding box center [373, 639] width 117 height 44
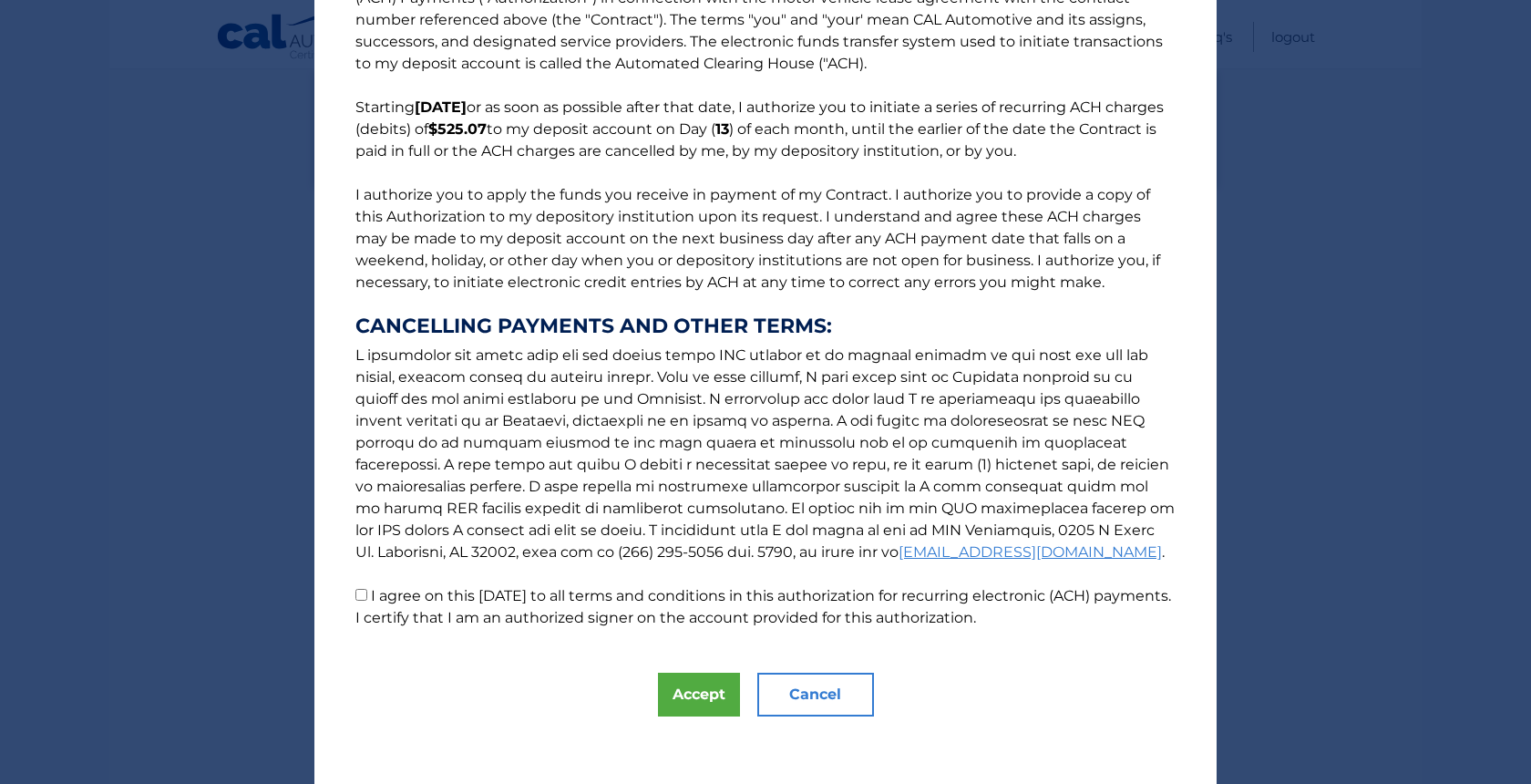
scroll to position [77, 0]
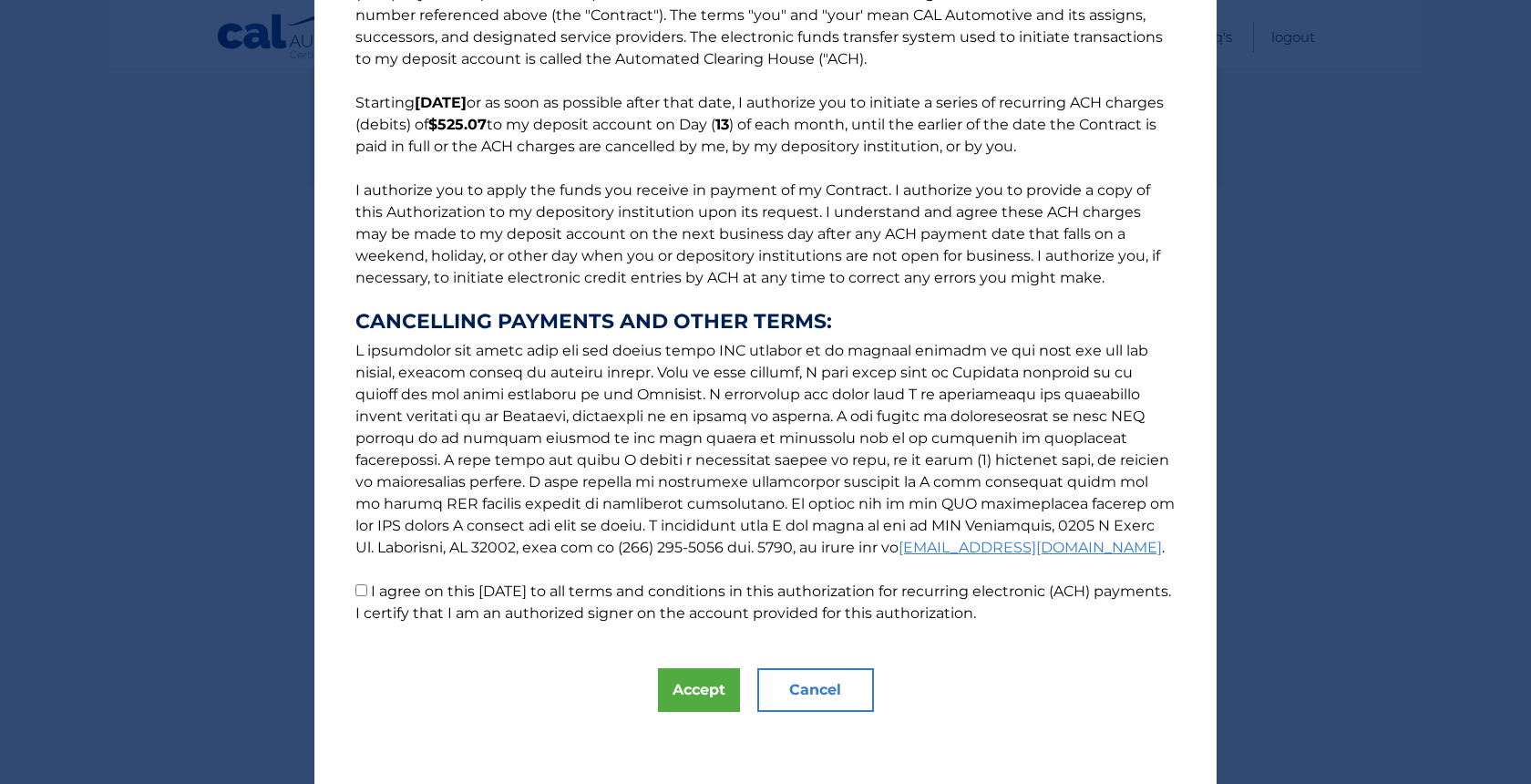
click at [363, 590] on input "I agree on this 09/01/2025 to all terms and conditions in this authorization fo…" at bounding box center [361, 590] width 12 height 12
checkbox input "true"
click at [710, 684] on button "Accept" at bounding box center [699, 689] width 82 height 44
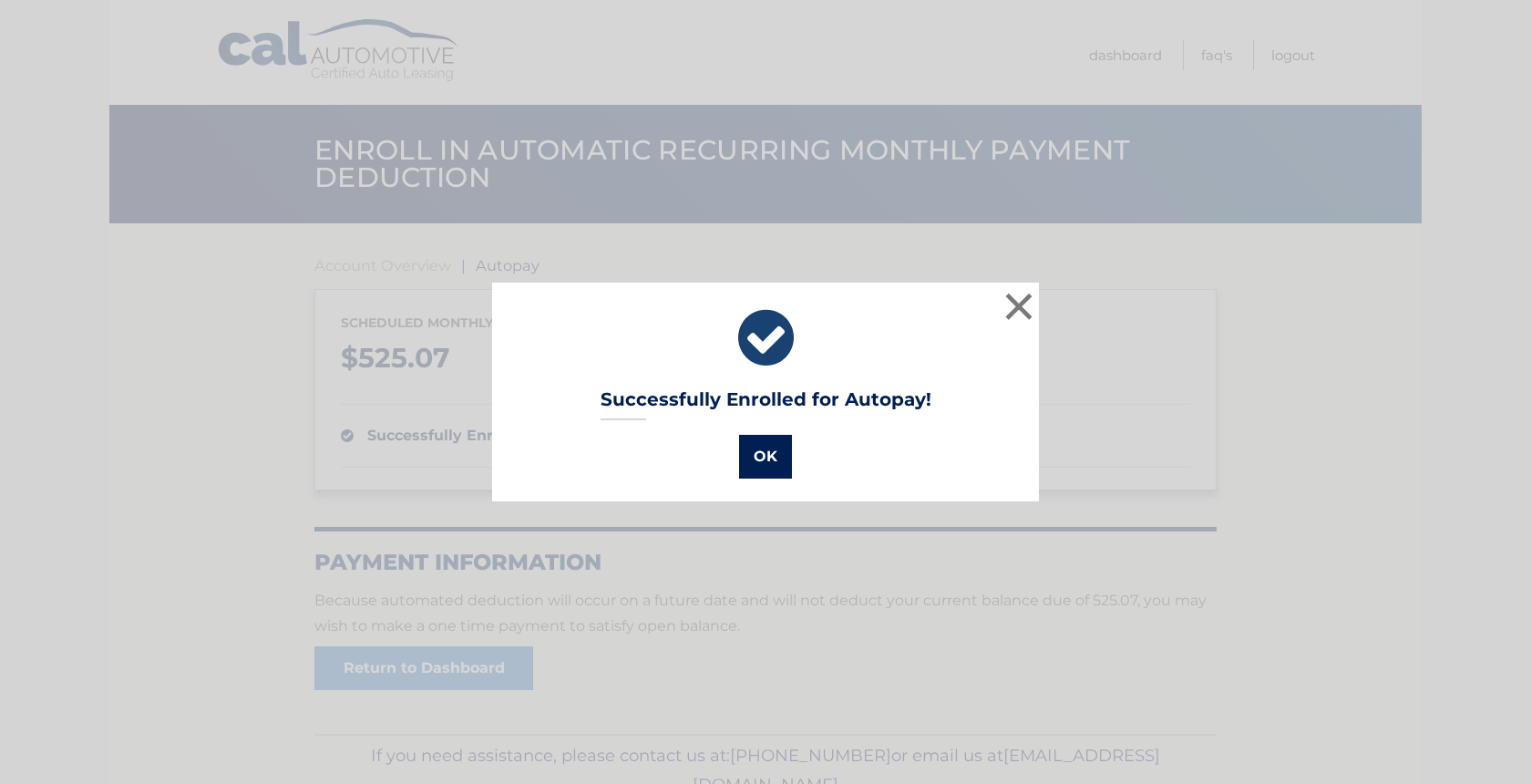
click at [772, 468] on button "OK" at bounding box center [766, 456] width 52 height 44
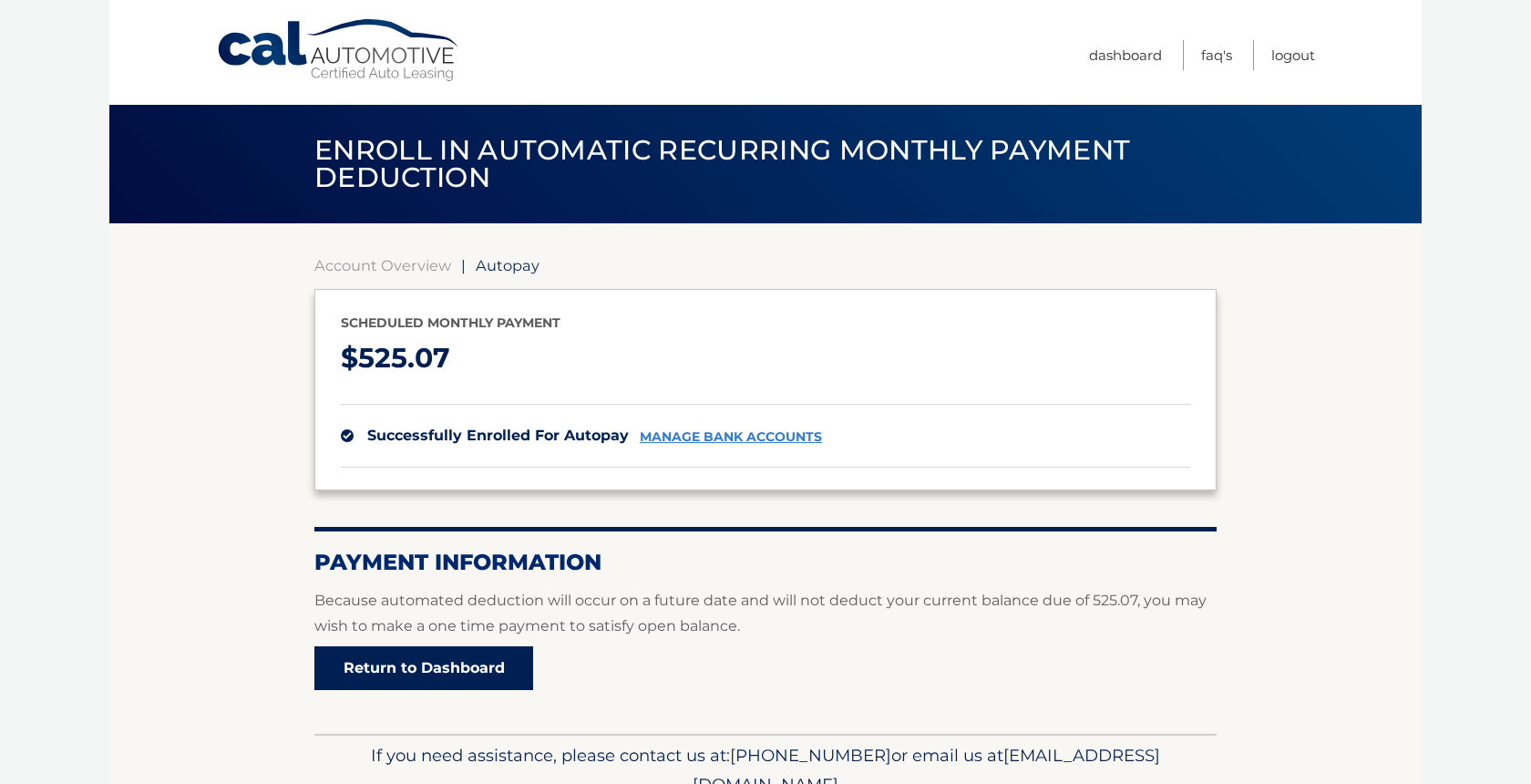
click at [409, 675] on link "Return to Dashboard" at bounding box center [424, 668] width 218 height 44
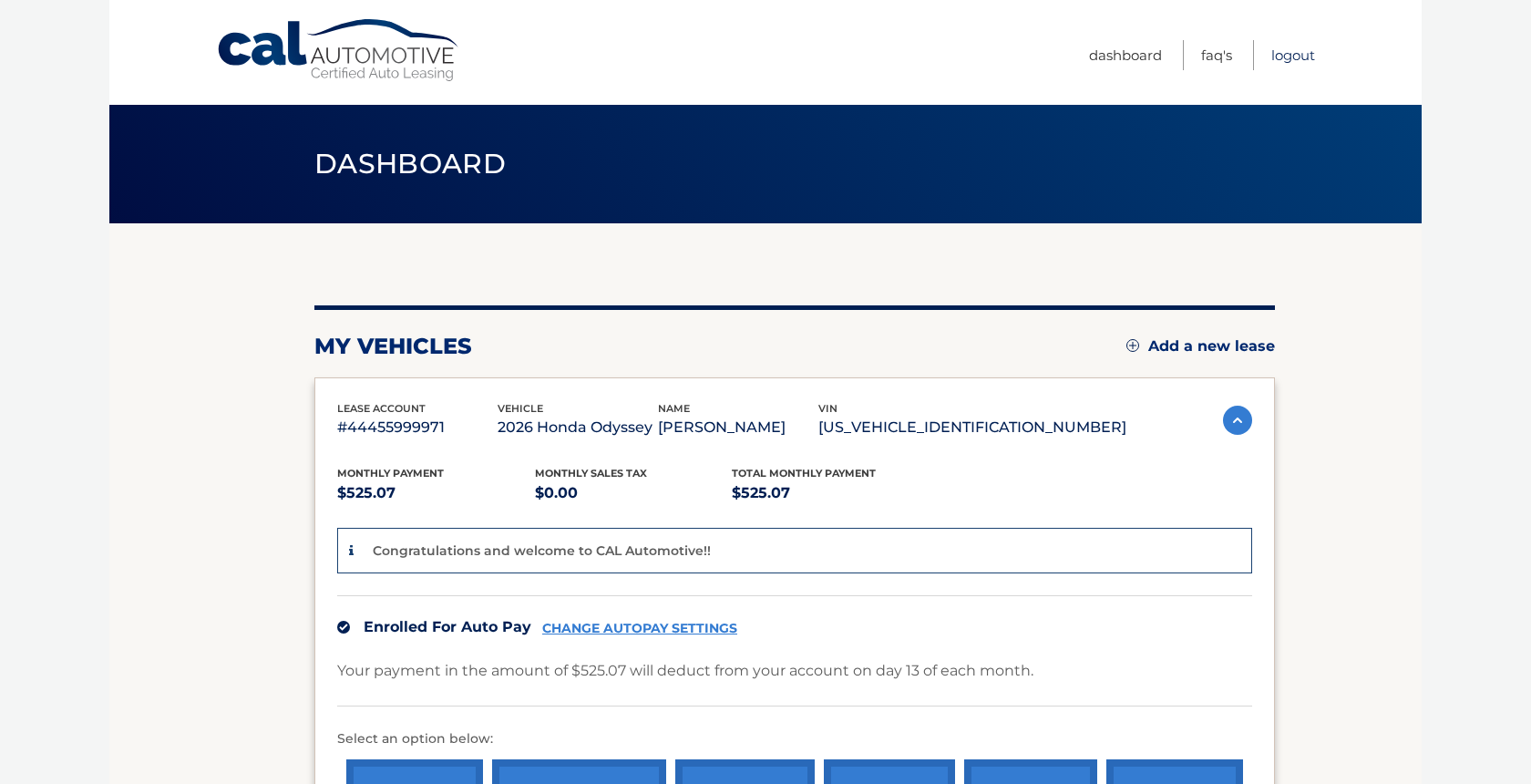
click at [1302, 54] on link "Logout" at bounding box center [1293, 55] width 44 height 30
